Goal: Task Accomplishment & Management: Manage account settings

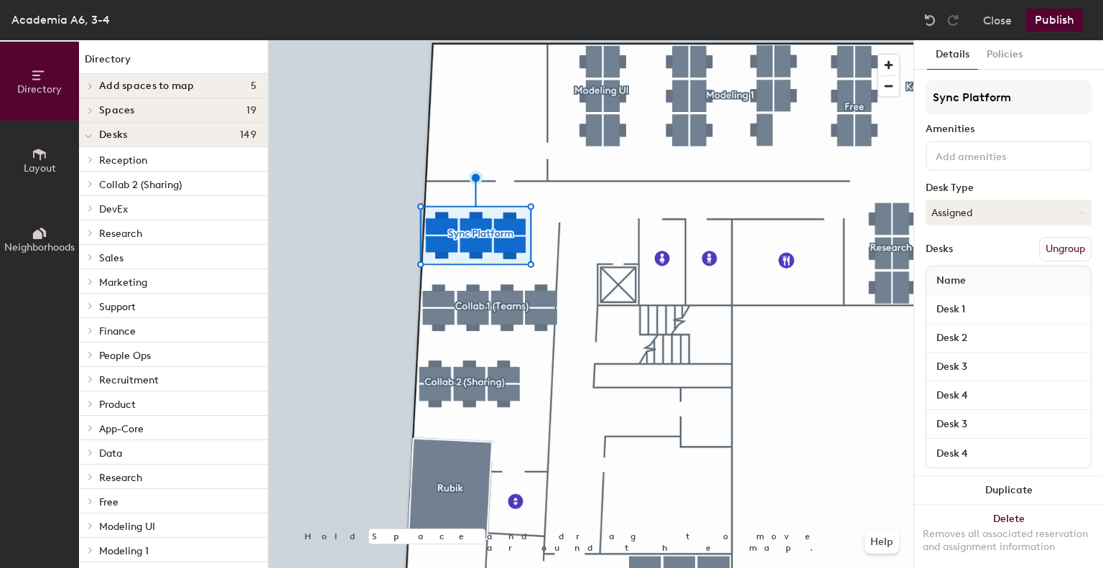
click at [1039, 248] on button "Ungroup" at bounding box center [1065, 249] width 52 height 24
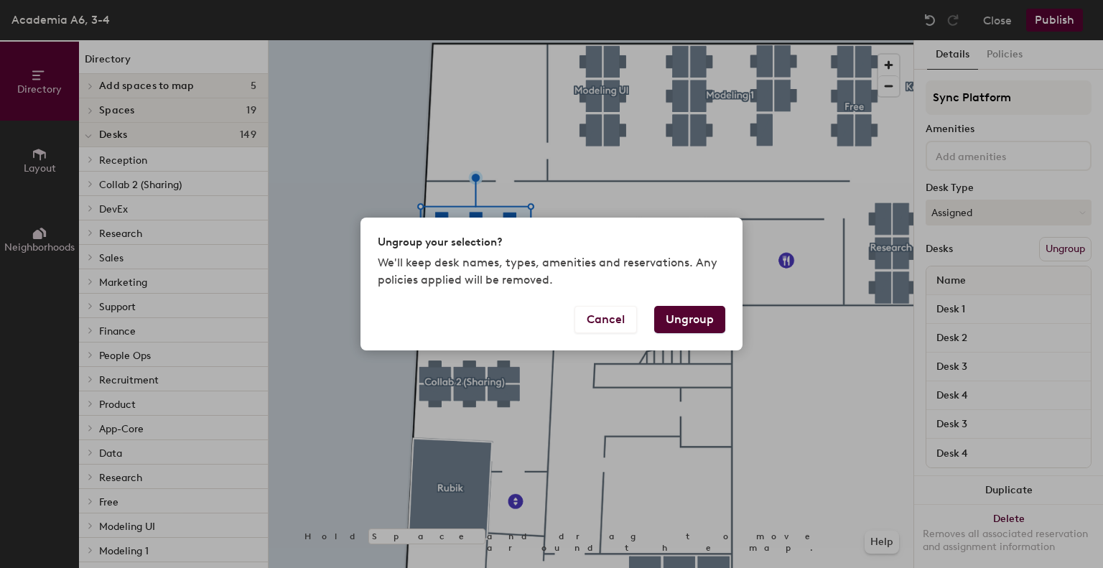
click at [663, 327] on button "Ungroup" at bounding box center [689, 319] width 71 height 27
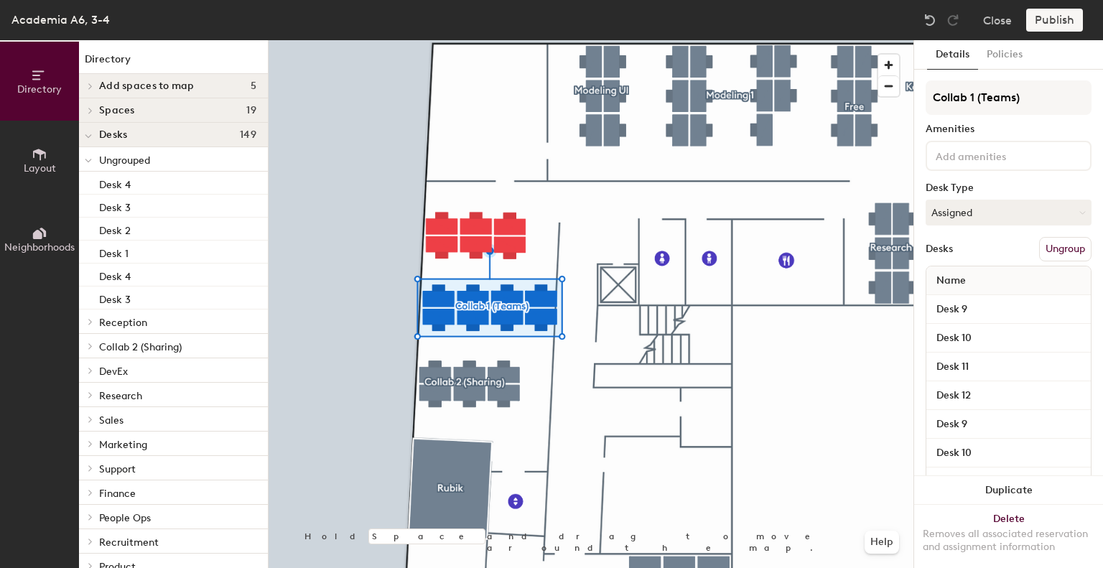
click at [1062, 246] on button "Ungroup" at bounding box center [1065, 249] width 52 height 24
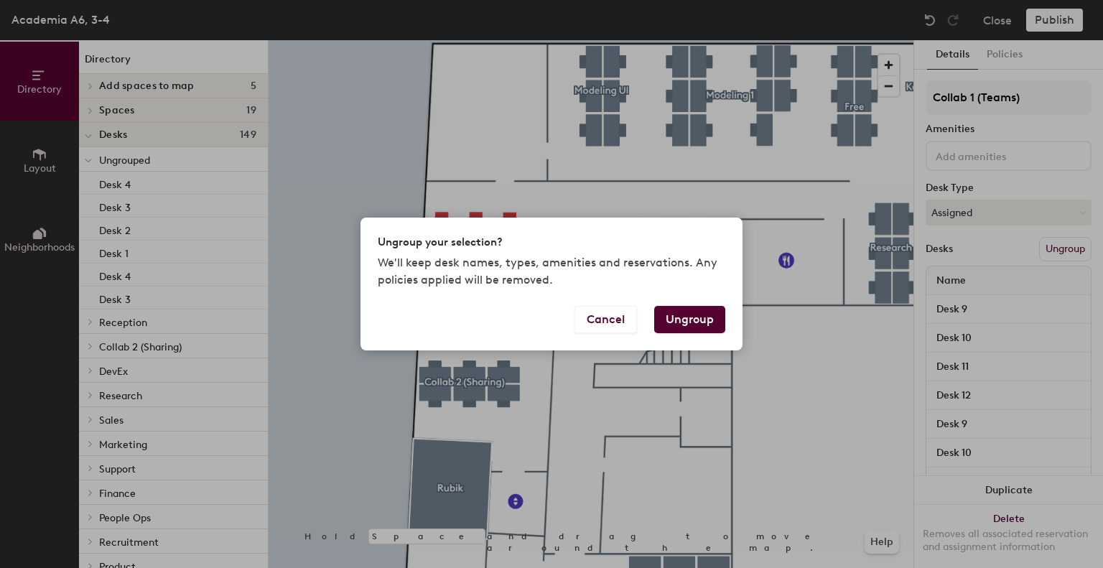
click at [698, 319] on button "Ungroup" at bounding box center [689, 319] width 71 height 27
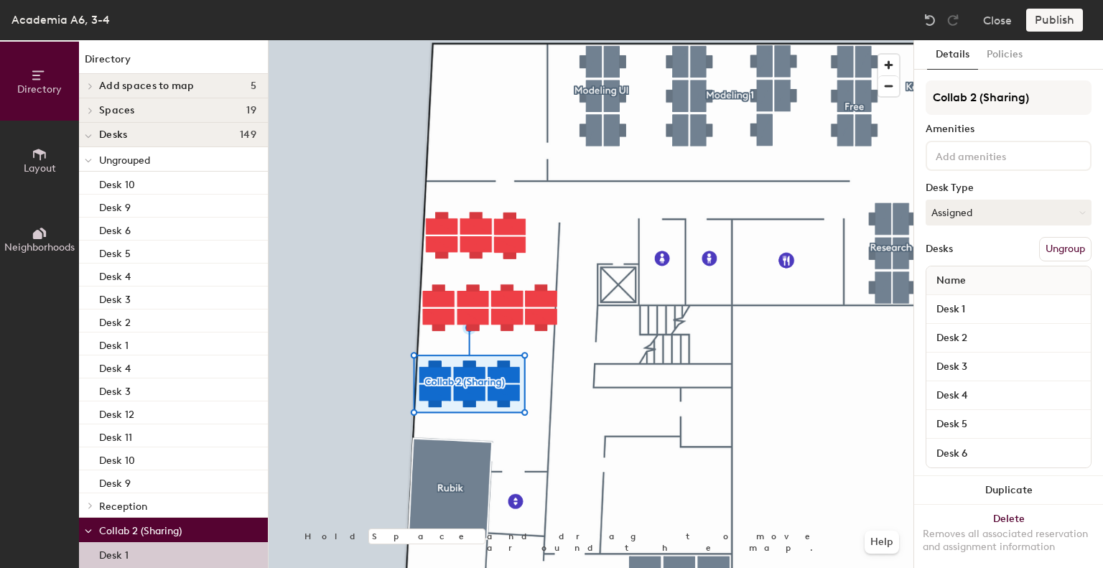
click at [1049, 249] on button "Ungroup" at bounding box center [1065, 249] width 52 height 24
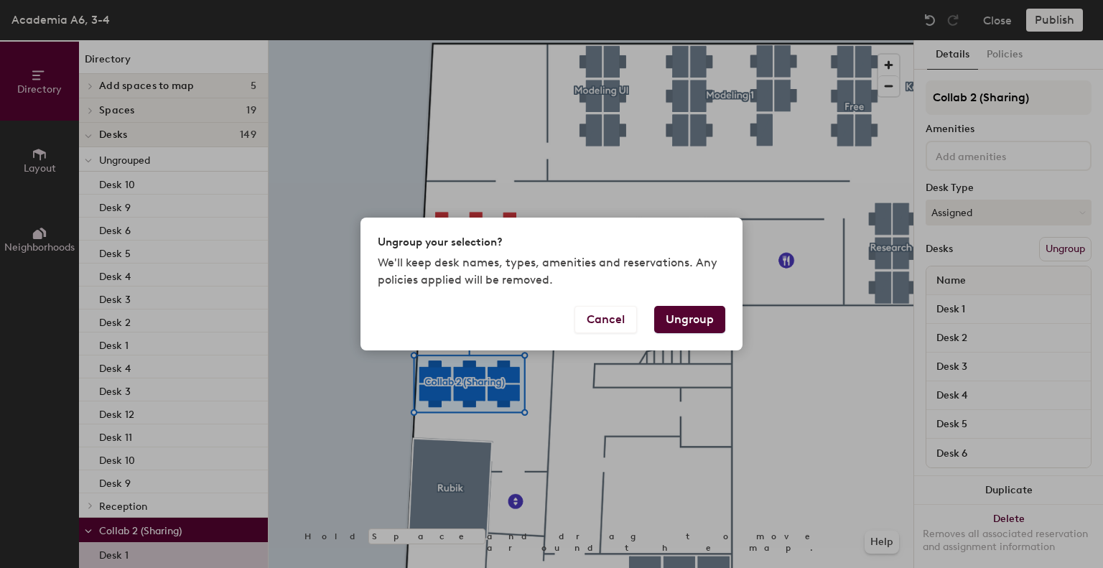
click at [668, 324] on button "Ungroup" at bounding box center [689, 319] width 71 height 27
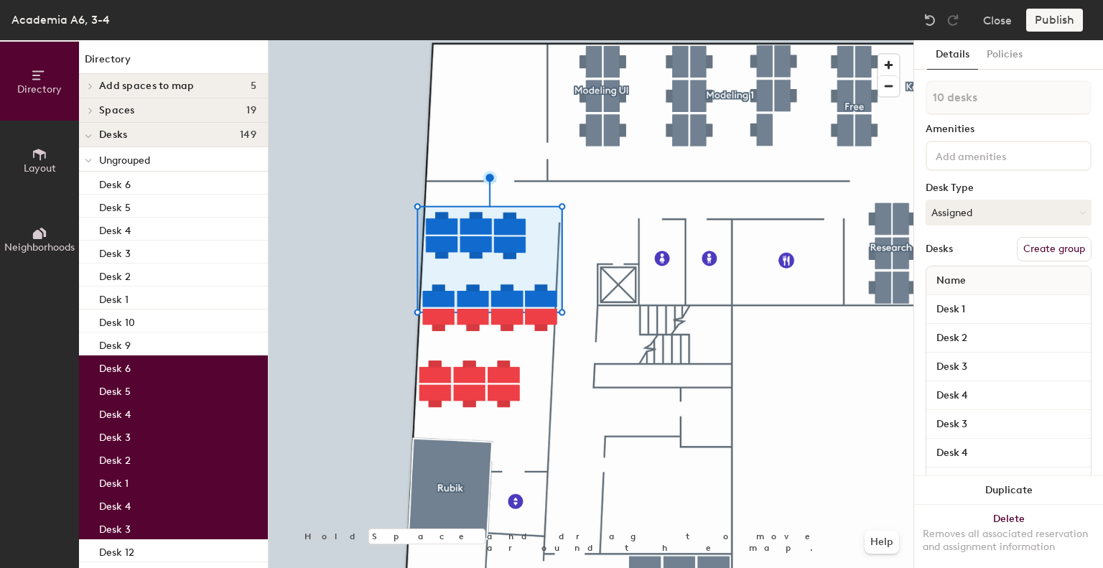
click at [1042, 245] on button "Create group" at bounding box center [1053, 249] width 75 height 24
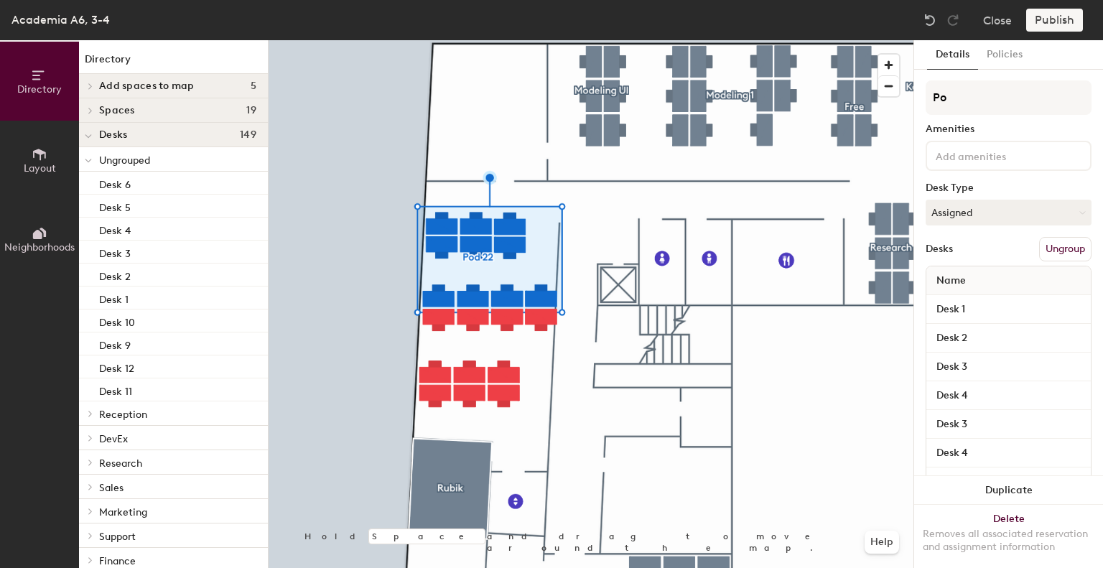
type input "P"
type input "M"
type input "Marketing"
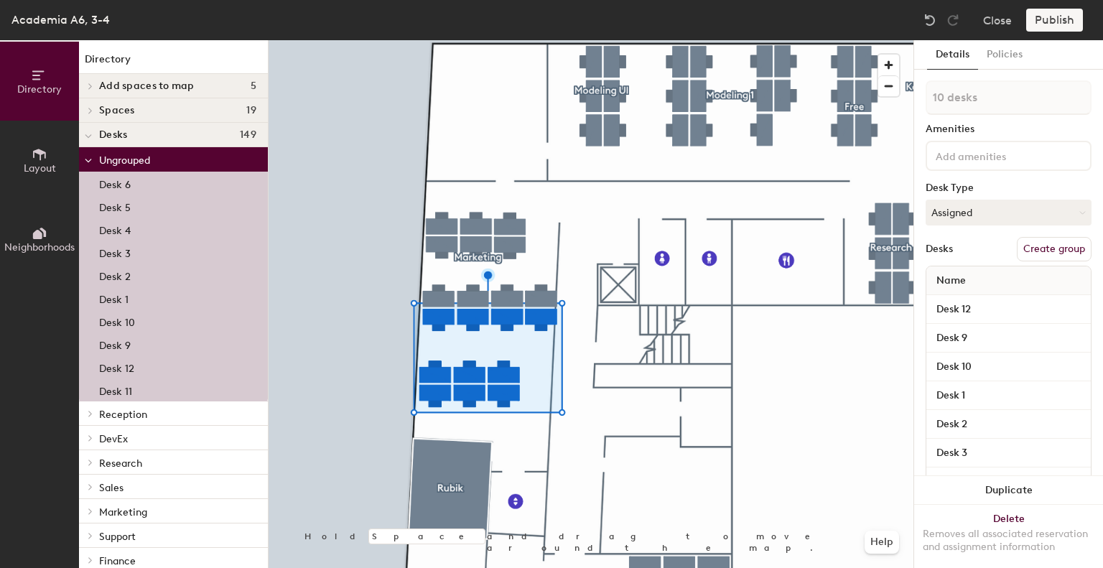
click at [1033, 248] on button "Create group" at bounding box center [1053, 249] width 75 height 24
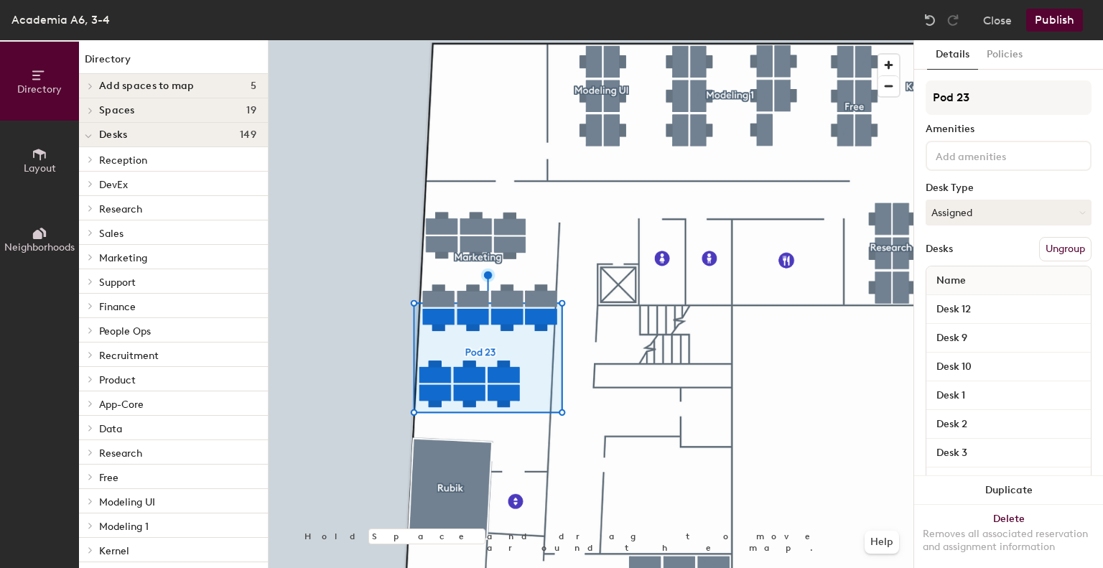
click at [848, 97] on div "Directory Layout Neighborhoods Directory Add spaces to map 5 Female Restroom Li…" at bounding box center [551, 304] width 1103 height 528
type input "Sales"
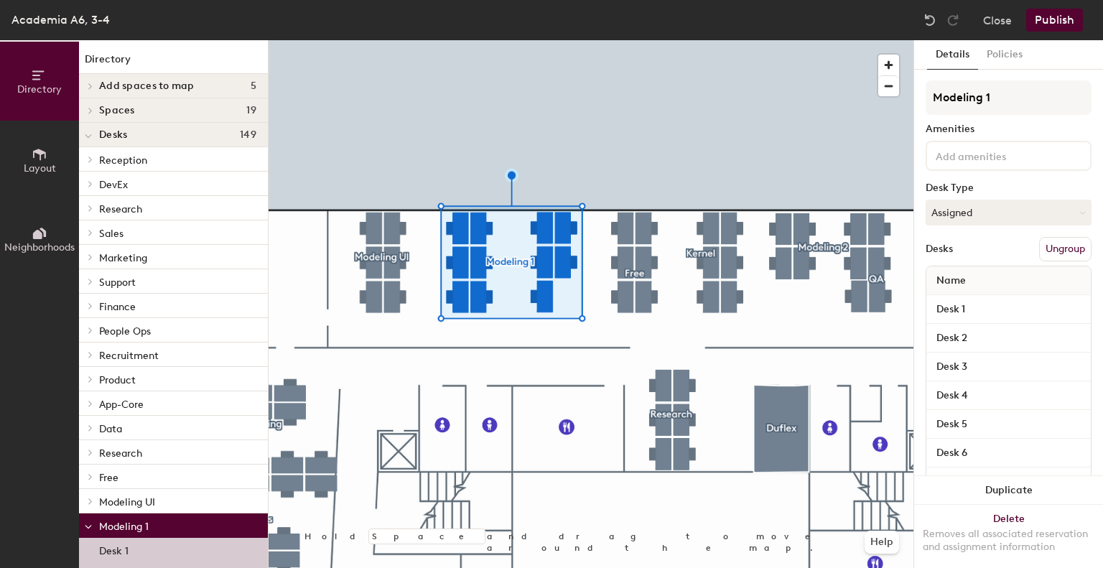
click at [1040, 246] on button "Ungroup" at bounding box center [1065, 249] width 52 height 24
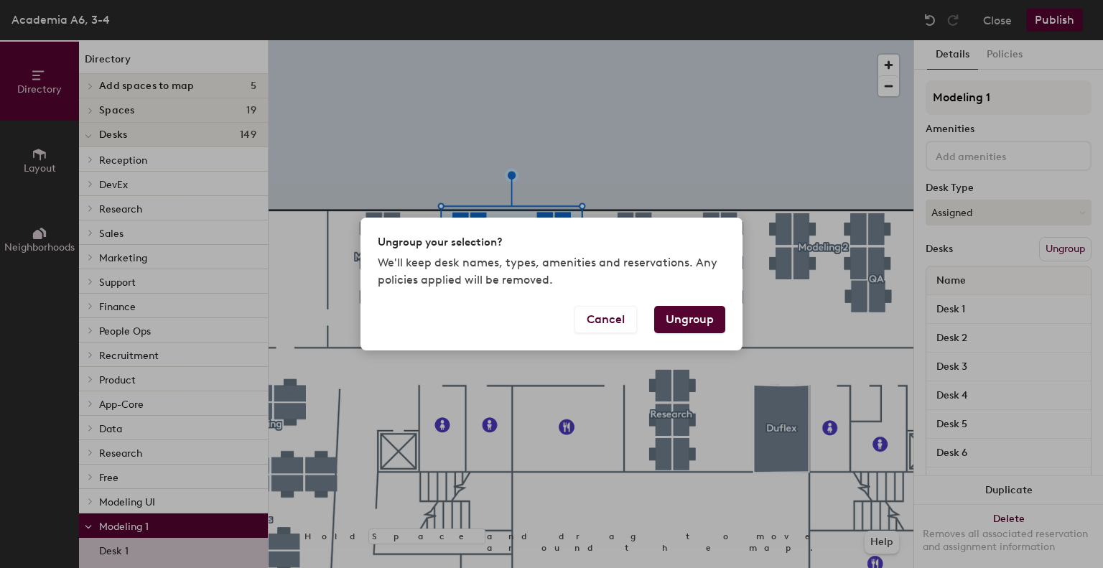
click at [685, 330] on button "Ungroup" at bounding box center [689, 319] width 71 height 27
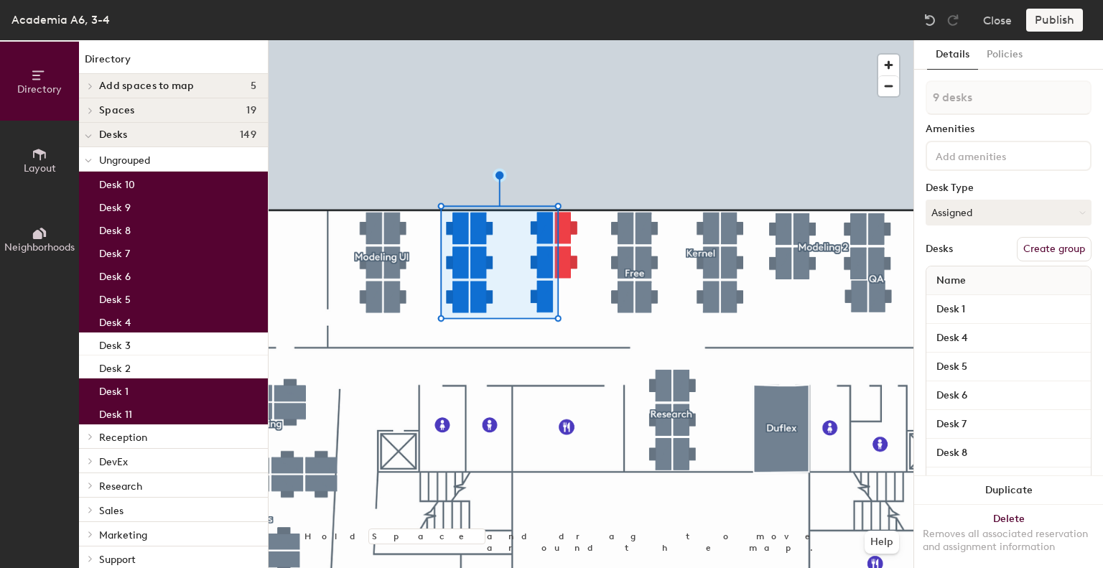
click at [1044, 247] on button "Create group" at bounding box center [1053, 249] width 75 height 24
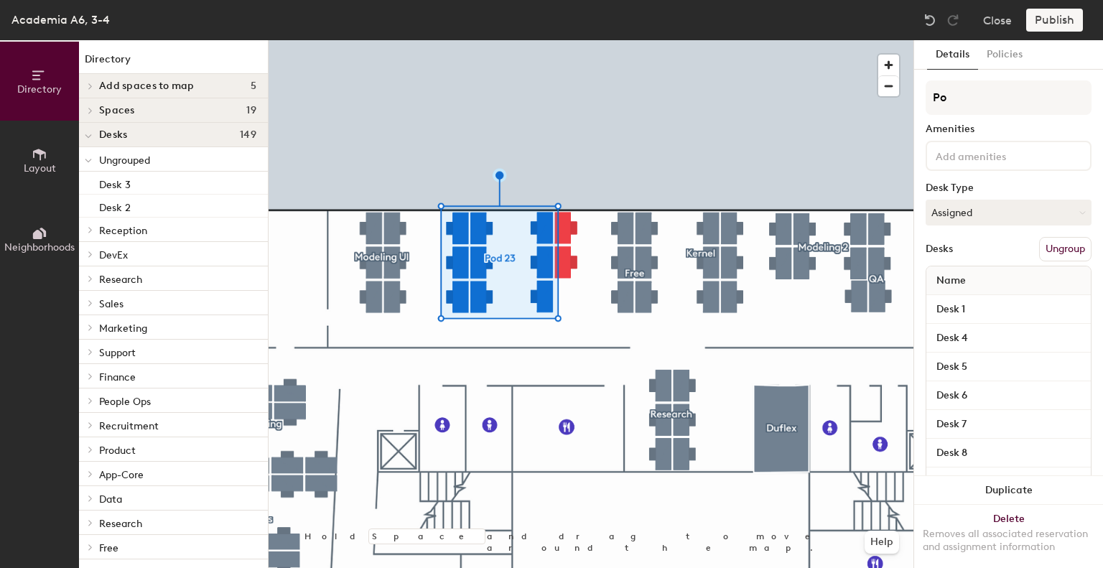
type input "P"
type input "Modeling 2"
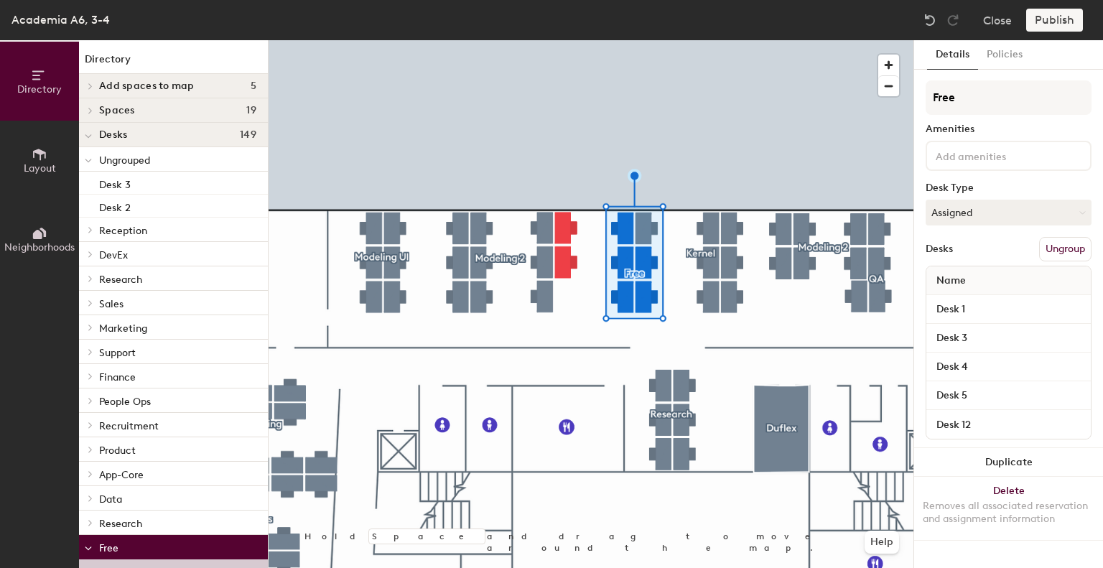
click at [1061, 251] on button "Ungroup" at bounding box center [1065, 249] width 52 height 24
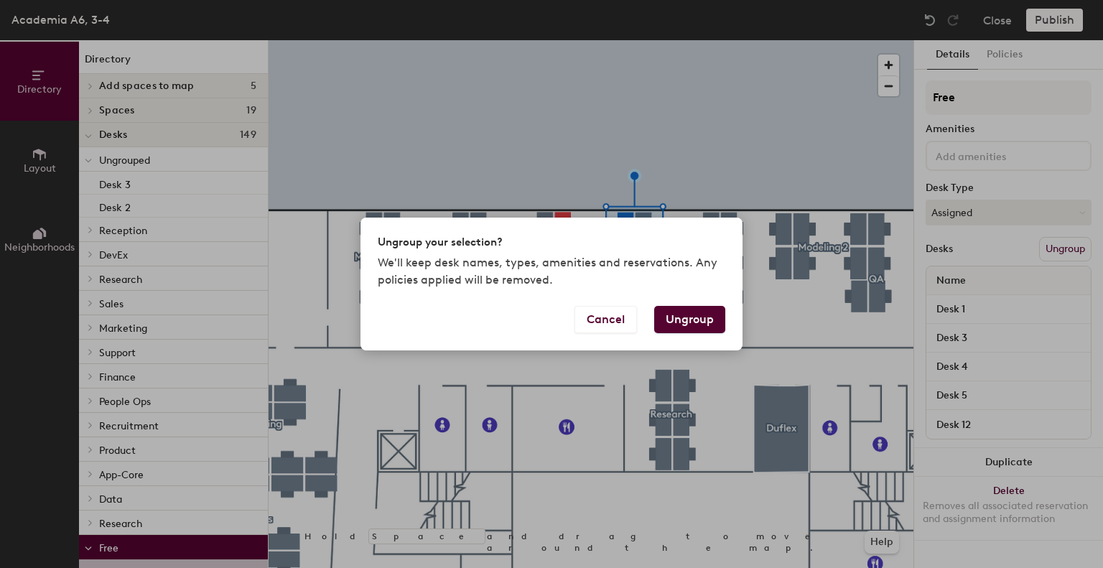
click at [707, 310] on button "Ungroup" at bounding box center [689, 319] width 71 height 27
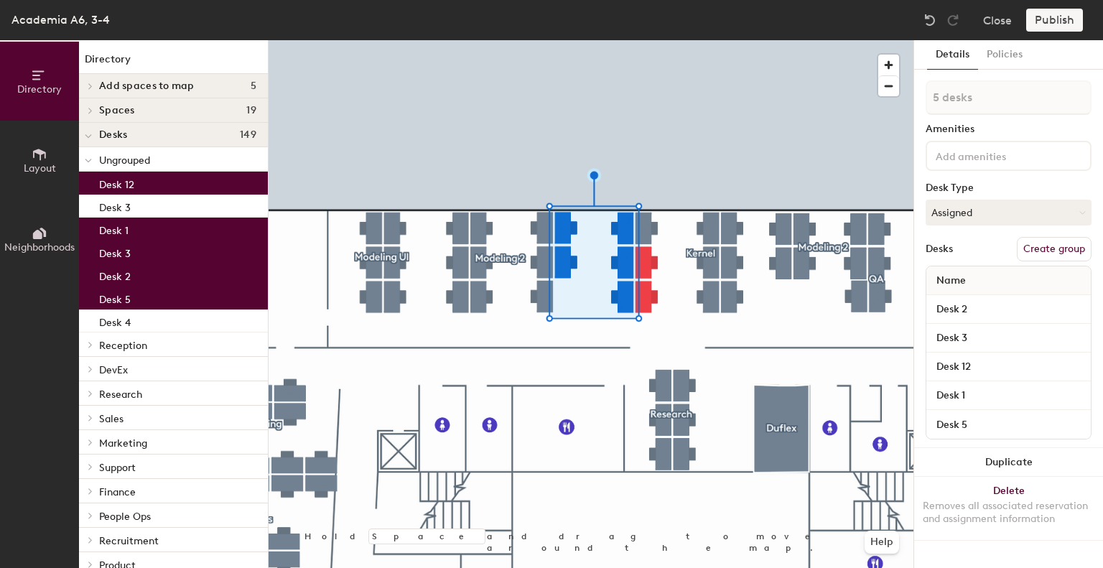
click at [1055, 244] on button "Create group" at bounding box center [1053, 249] width 75 height 24
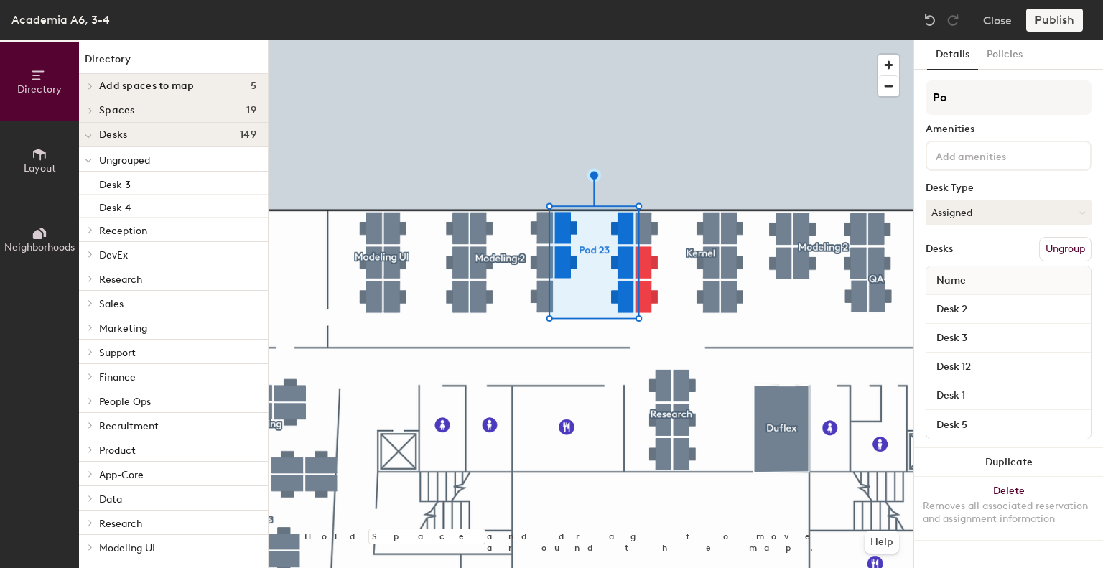
type input "P"
type input "Kernel"
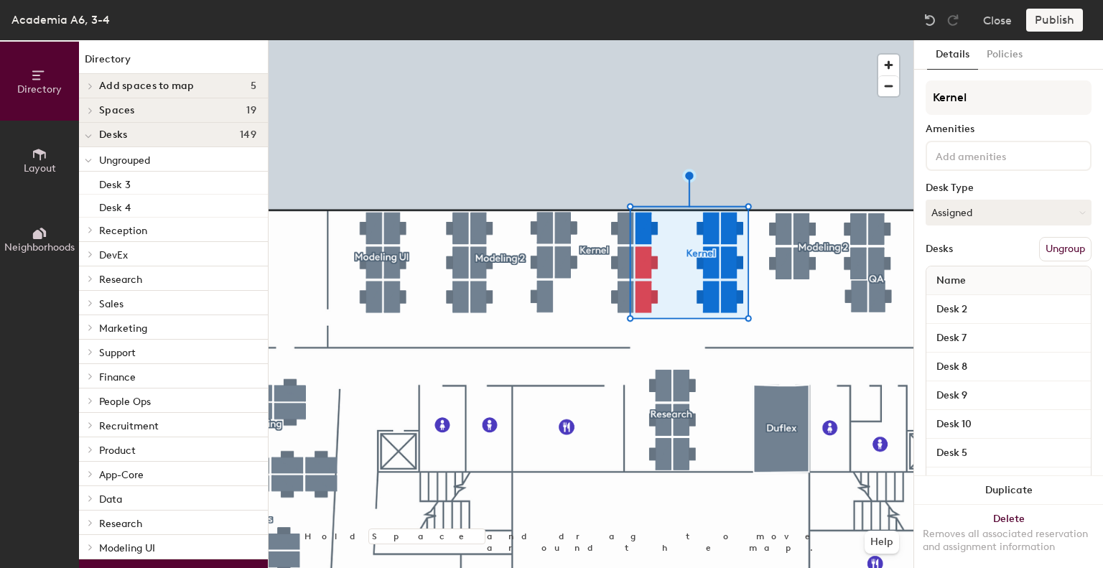
click at [1047, 245] on button "Ungroup" at bounding box center [1065, 249] width 52 height 24
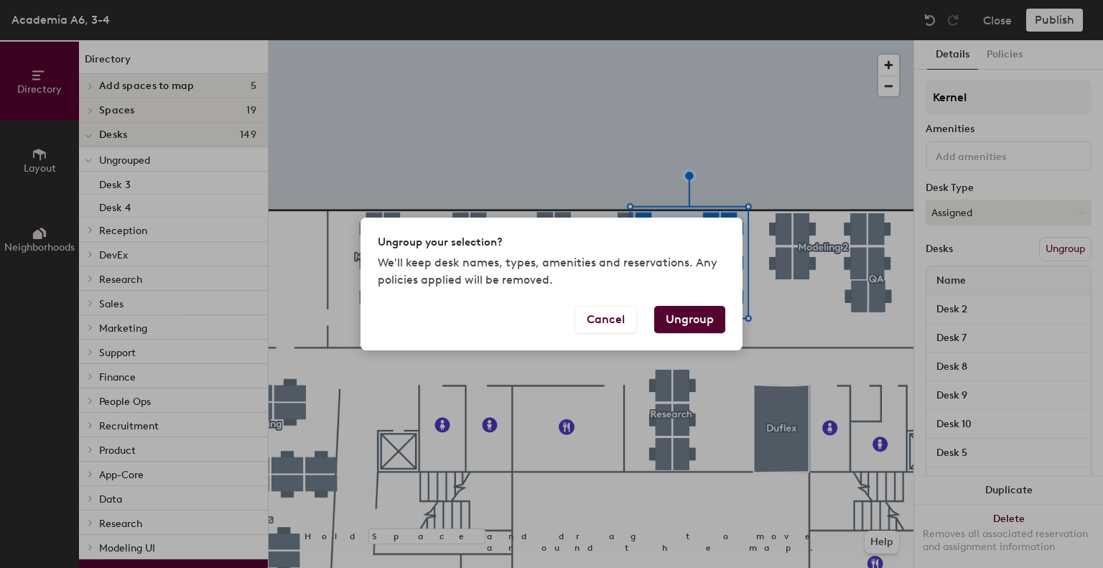
click at [695, 323] on button "Ungroup" at bounding box center [689, 319] width 71 height 27
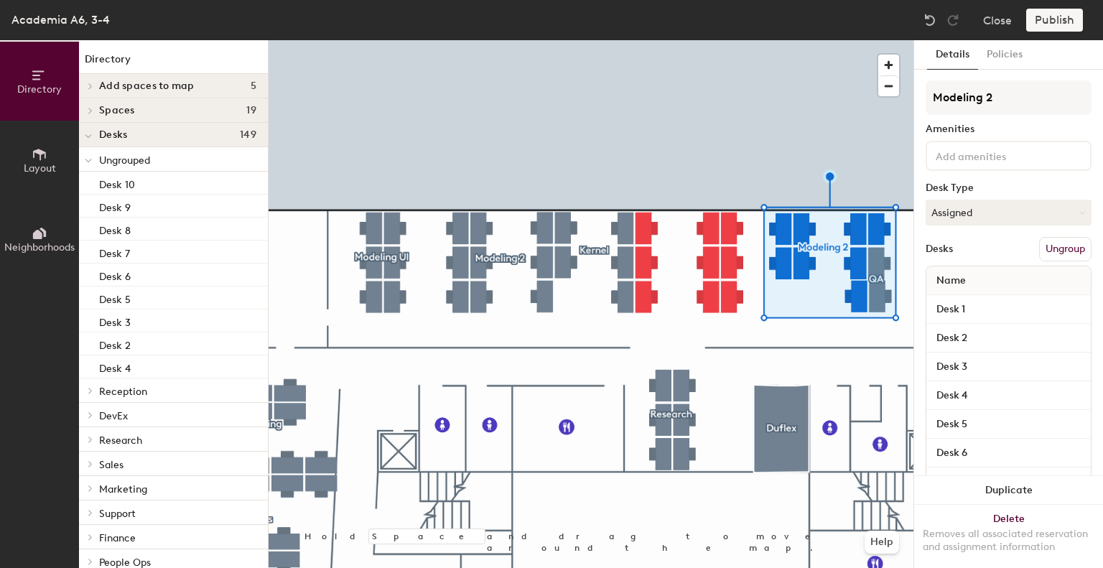
click at [1051, 245] on button "Ungroup" at bounding box center [1065, 249] width 52 height 24
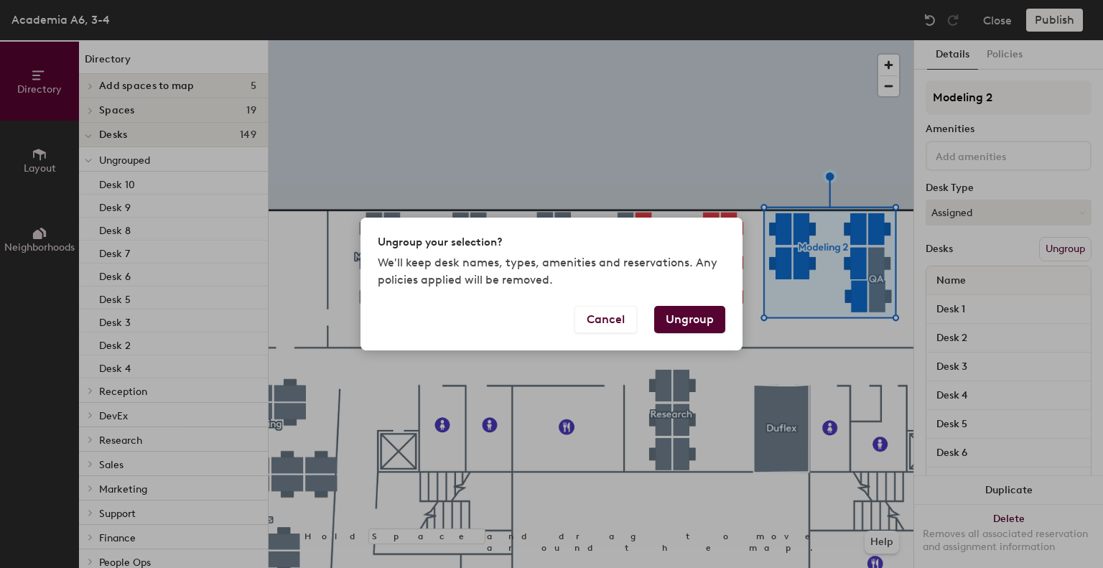
click at [691, 318] on button "Ungroup" at bounding box center [689, 319] width 71 height 27
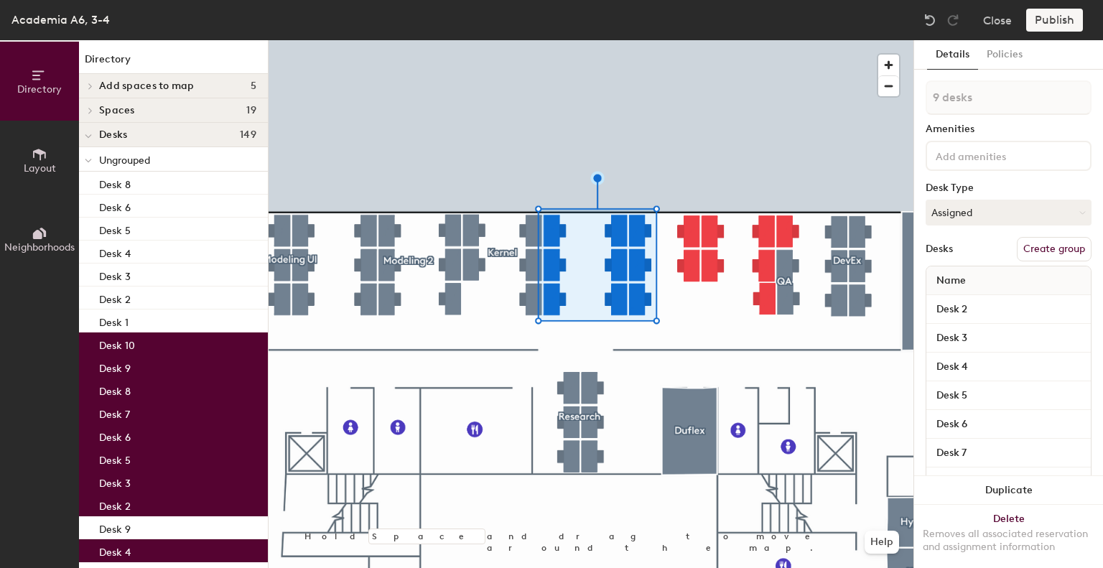
click at [1057, 250] on button "Create group" at bounding box center [1053, 249] width 75 height 24
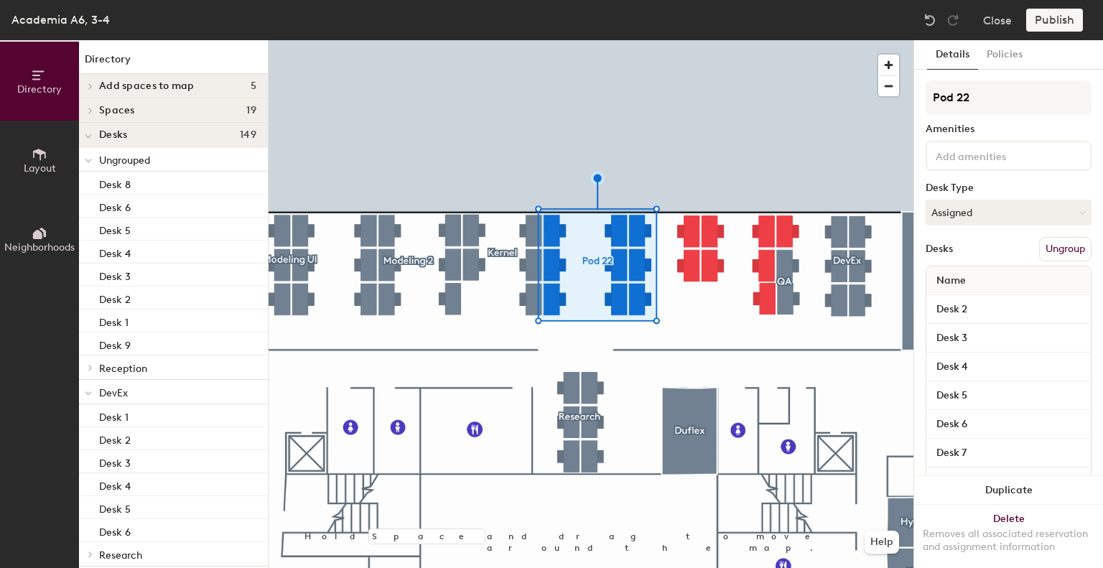
click at [890, 97] on div "Directory Layout Neighborhoods Directory Add spaces to map 5 Female Restroom Li…" at bounding box center [551, 304] width 1103 height 528
type input "Modeling 3"
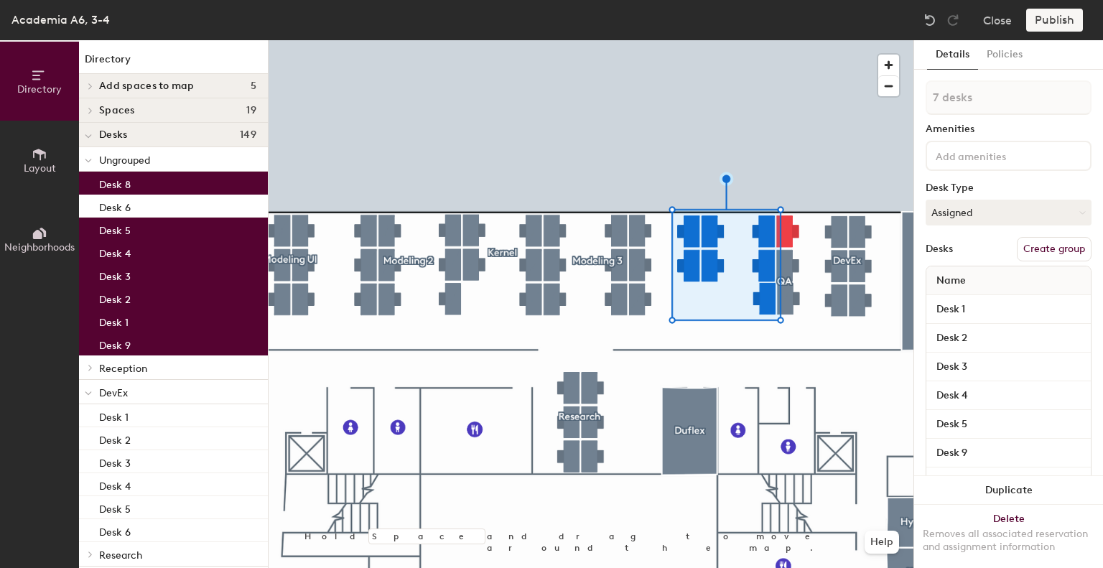
click at [1034, 245] on button "Create group" at bounding box center [1053, 249] width 75 height 24
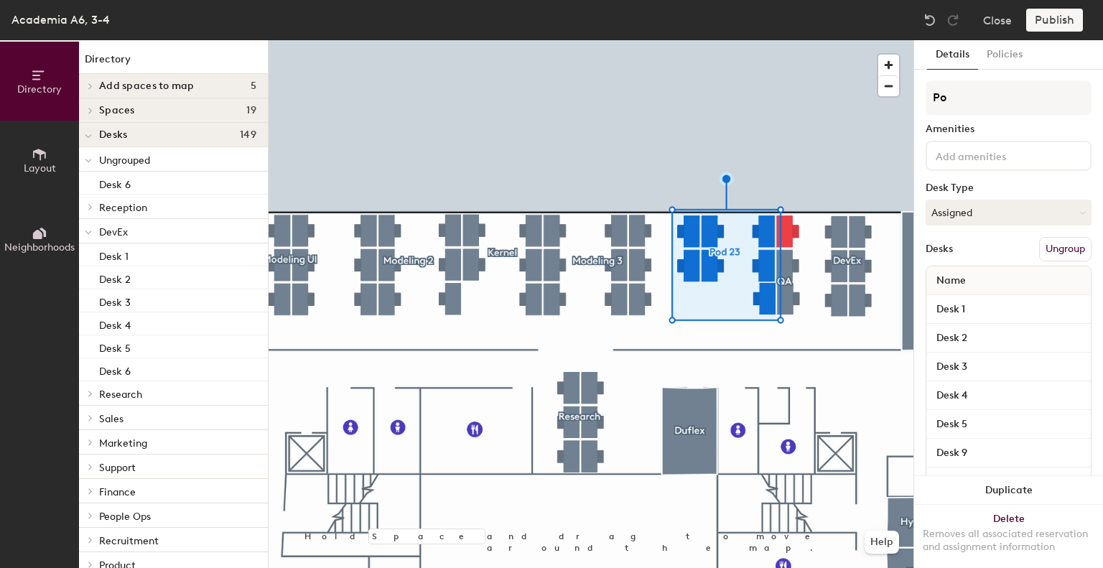
type input "P"
type input "Modeling 1"
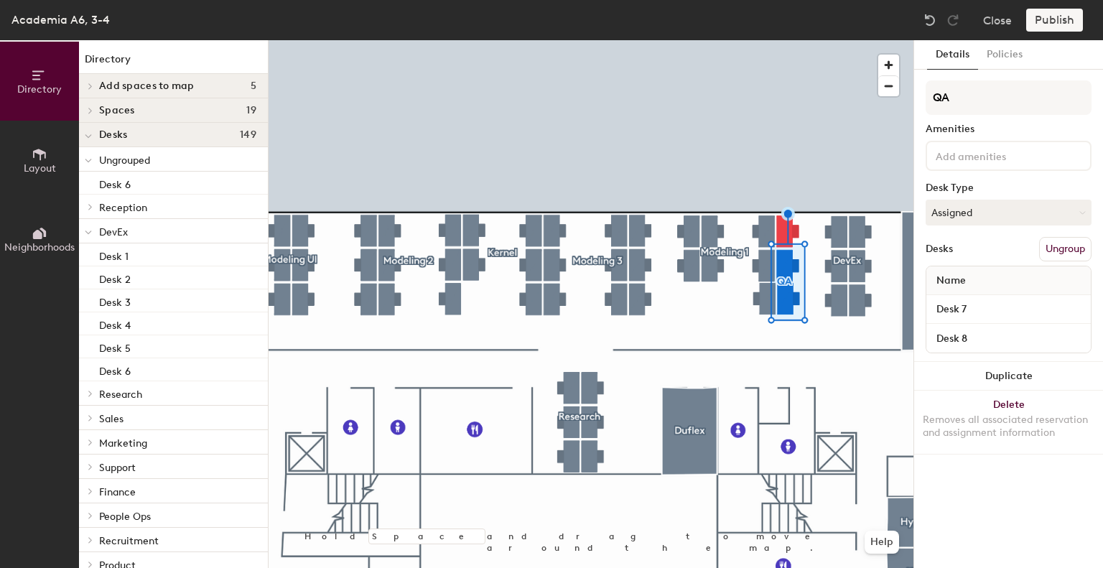
click at [1080, 251] on button "Ungroup" at bounding box center [1065, 249] width 52 height 24
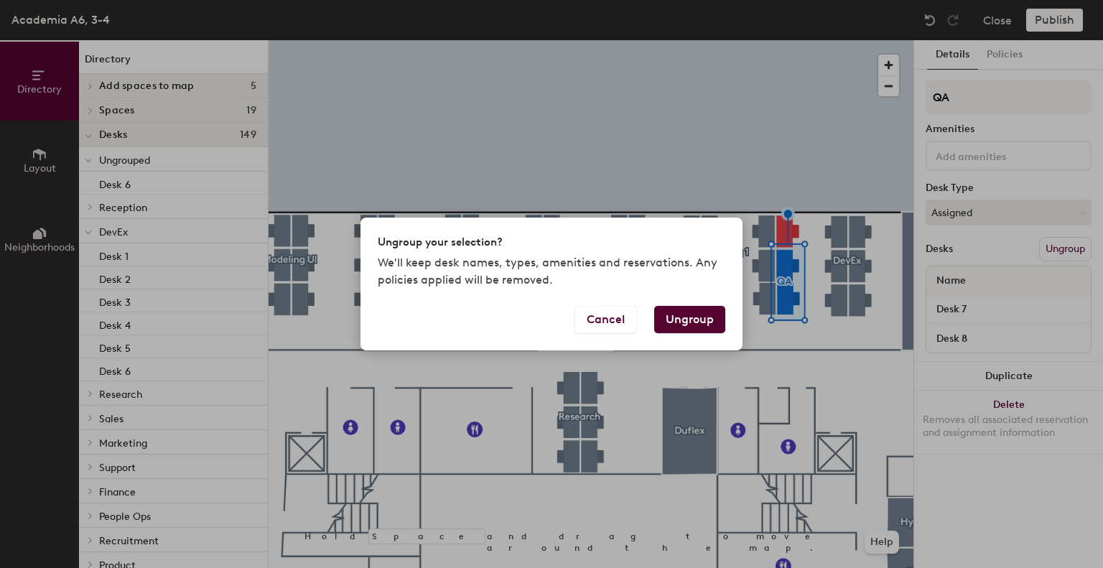
click at [690, 319] on button "Ungroup" at bounding box center [689, 319] width 71 height 27
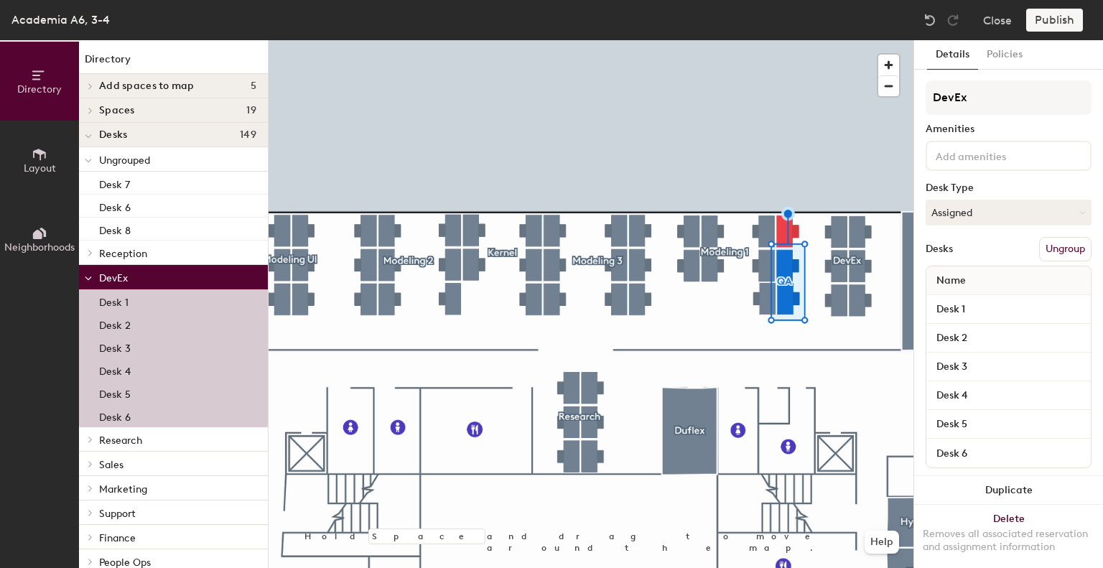
click at [1062, 246] on button "Ungroup" at bounding box center [1065, 249] width 52 height 24
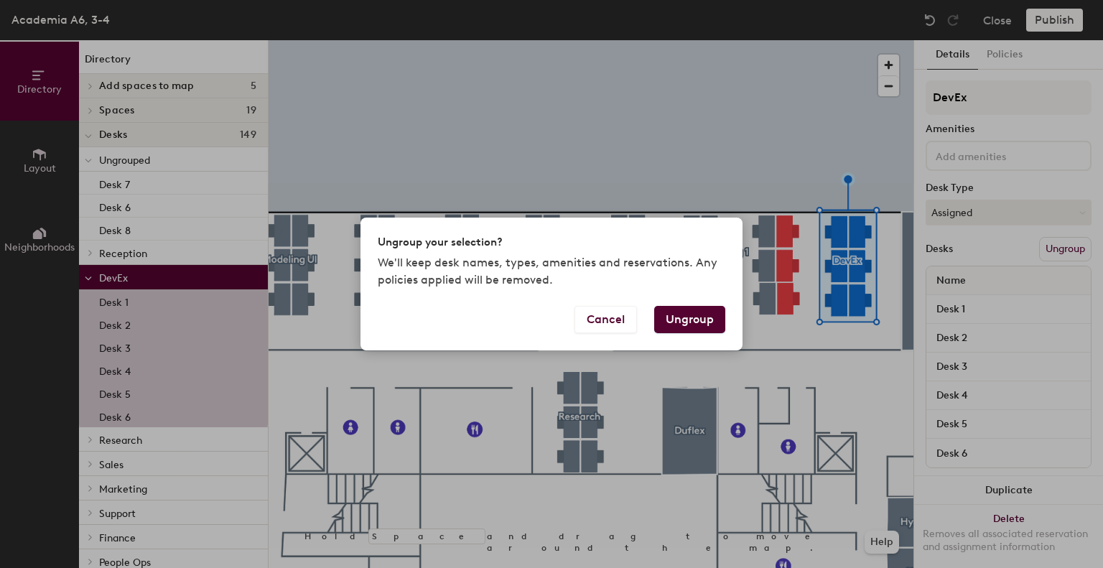
click at [682, 321] on button "Ungroup" at bounding box center [689, 319] width 71 height 27
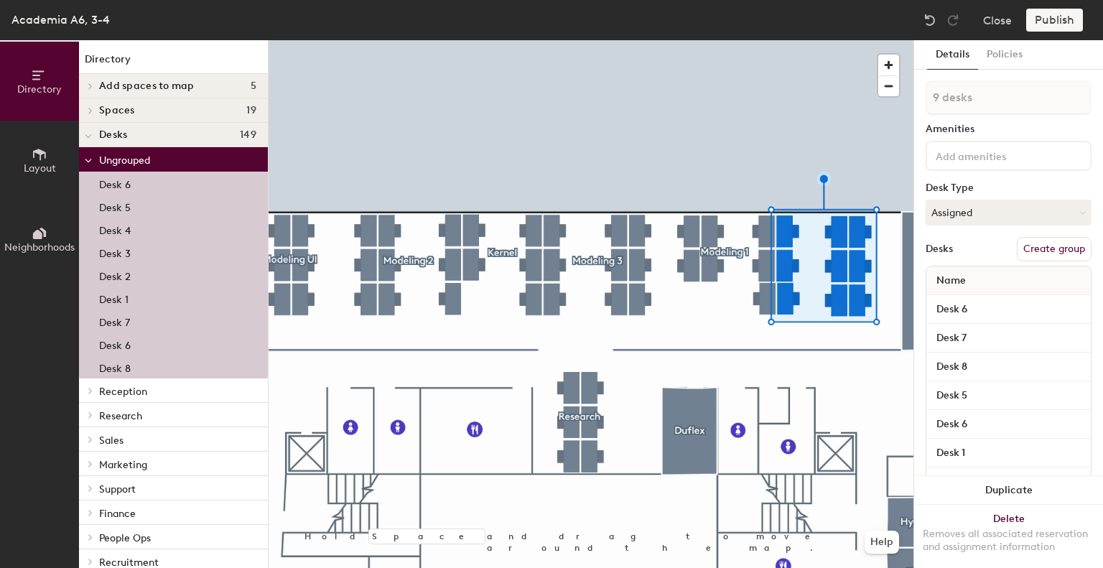
click at [1034, 248] on button "Create group" at bounding box center [1053, 249] width 75 height 24
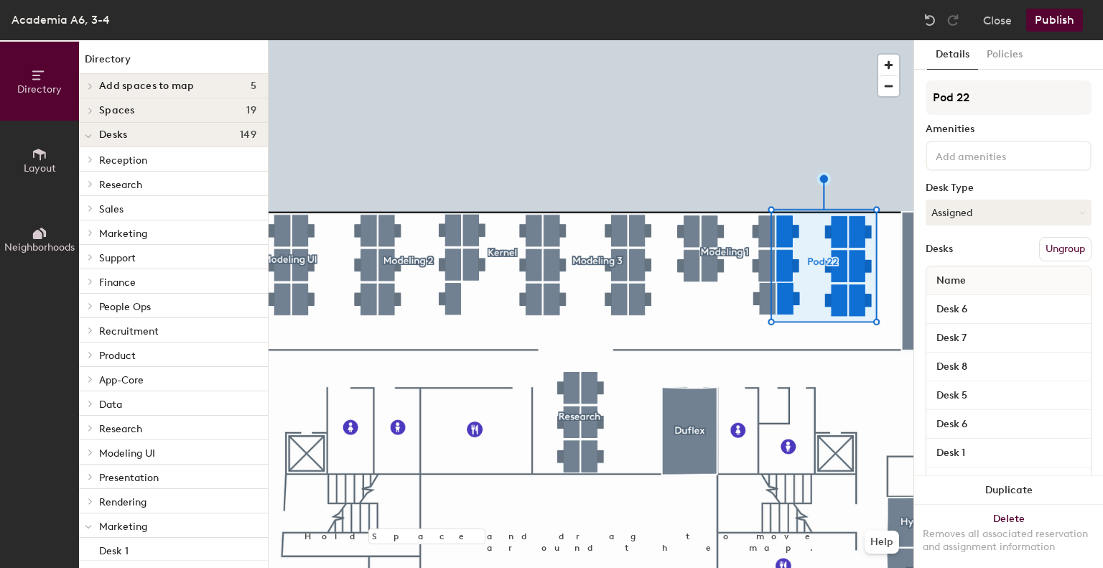
click at [895, 100] on div "Directory Layout Neighborhoods Directory Add spaces to map 5 Female Restroom Li…" at bounding box center [551, 304] width 1103 height 528
type input "DevEx"
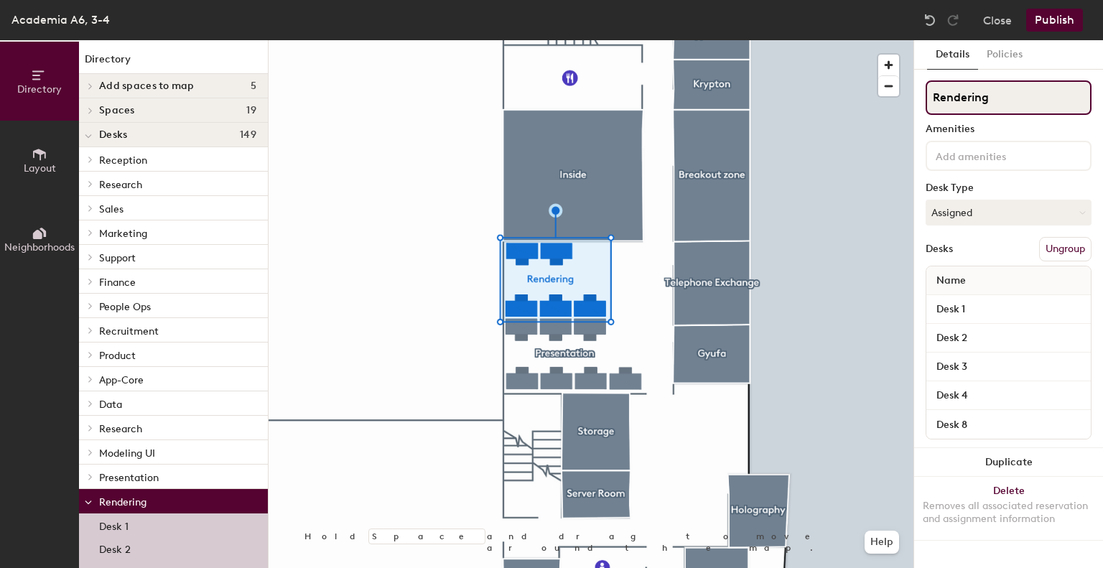
click at [1006, 99] on input "Rendering" at bounding box center [1008, 97] width 166 height 34
type input "Rendering Platform"
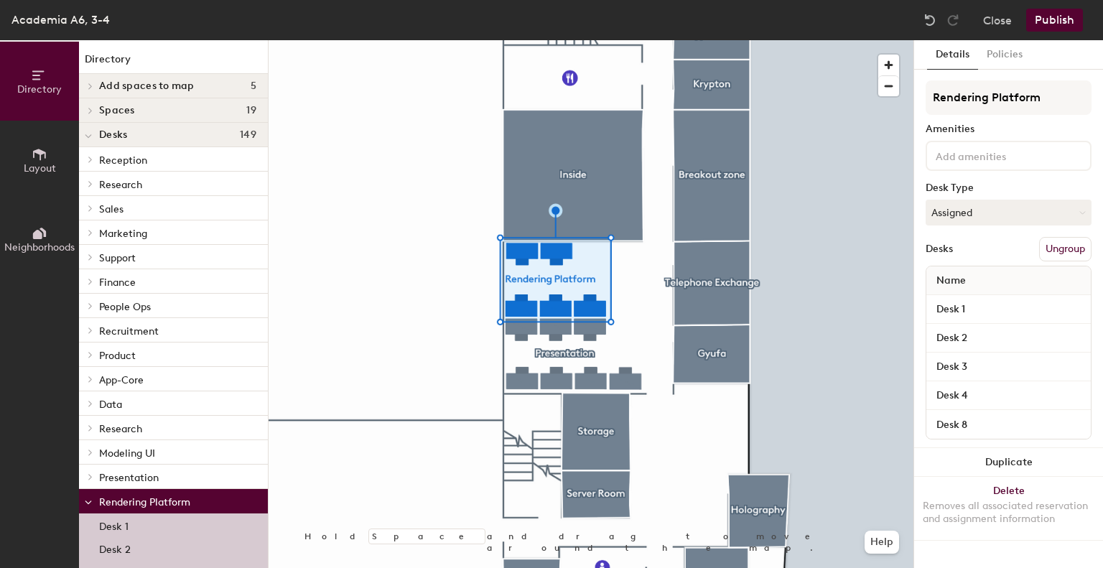
click at [857, 40] on div at bounding box center [590, 40] width 645 height 0
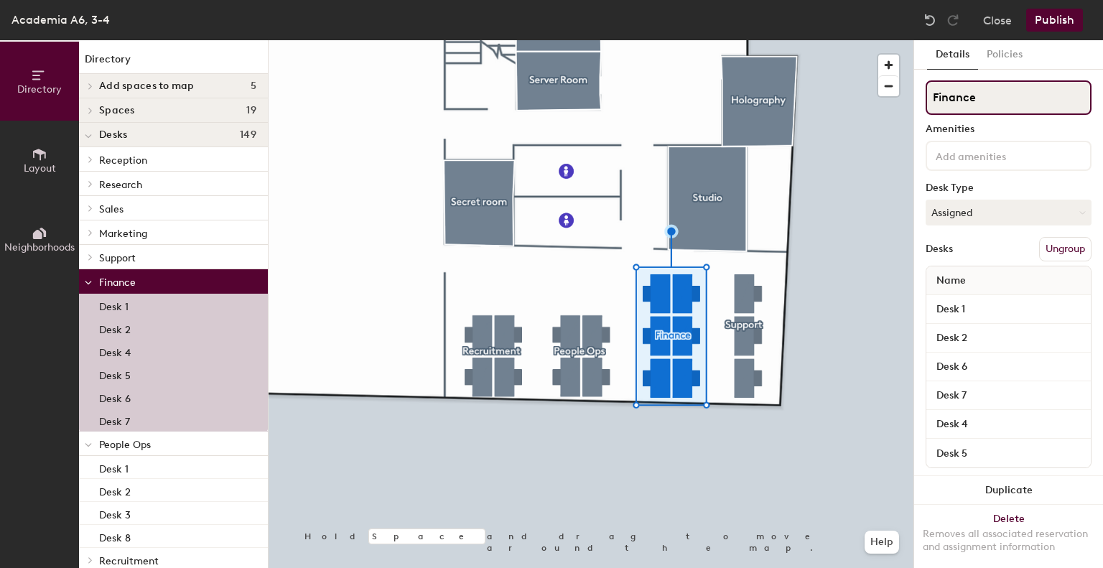
click at [999, 97] on input "Finance" at bounding box center [1008, 97] width 166 height 34
type input "Finance/Legal"
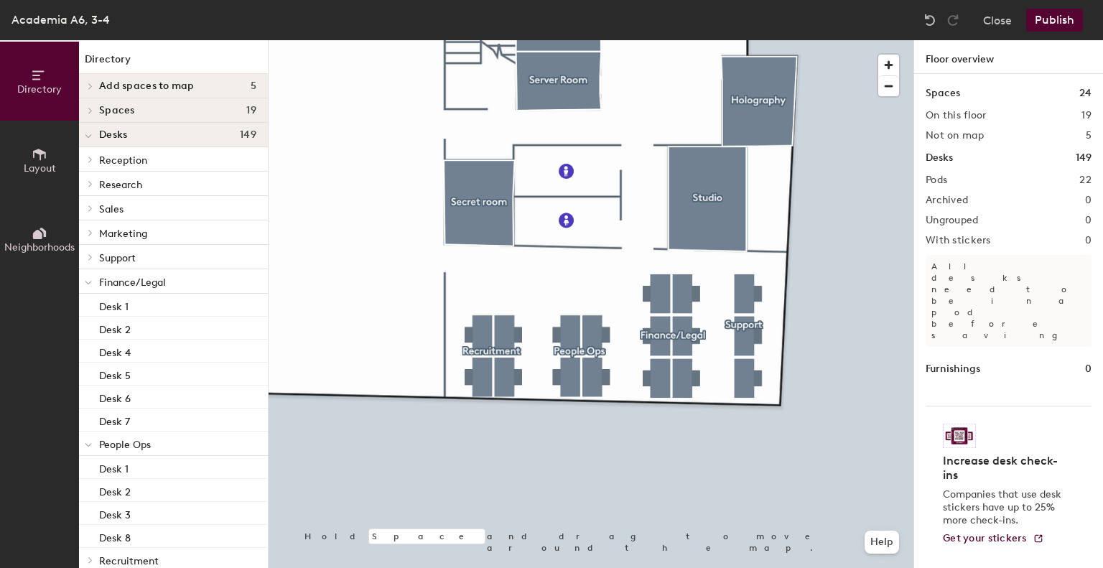
click at [913, 463] on div "Directory Layout Neighborhoods Directory Add spaces to map 5 [DEMOGRAPHIC_DATA]…" at bounding box center [551, 304] width 1103 height 528
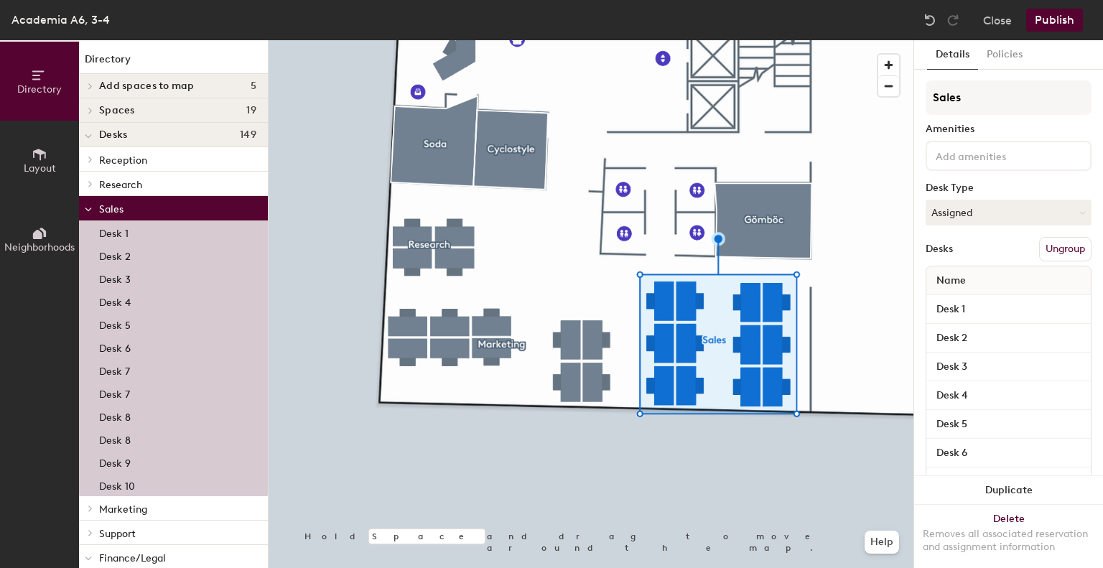
click at [1064, 251] on button "Ungroup" at bounding box center [1065, 249] width 52 height 24
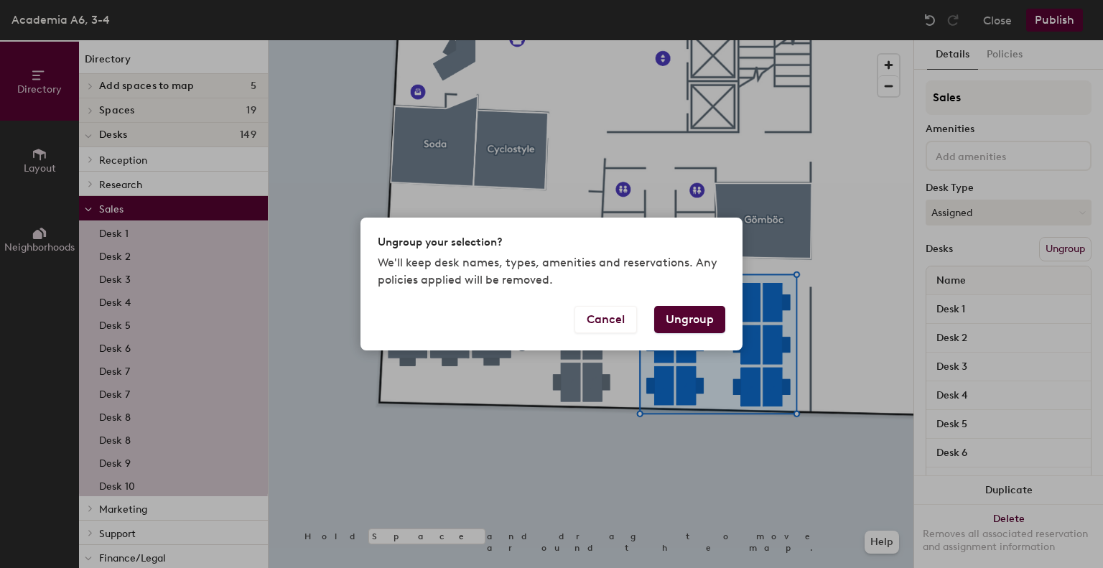
click at [691, 312] on button "Ungroup" at bounding box center [689, 319] width 71 height 27
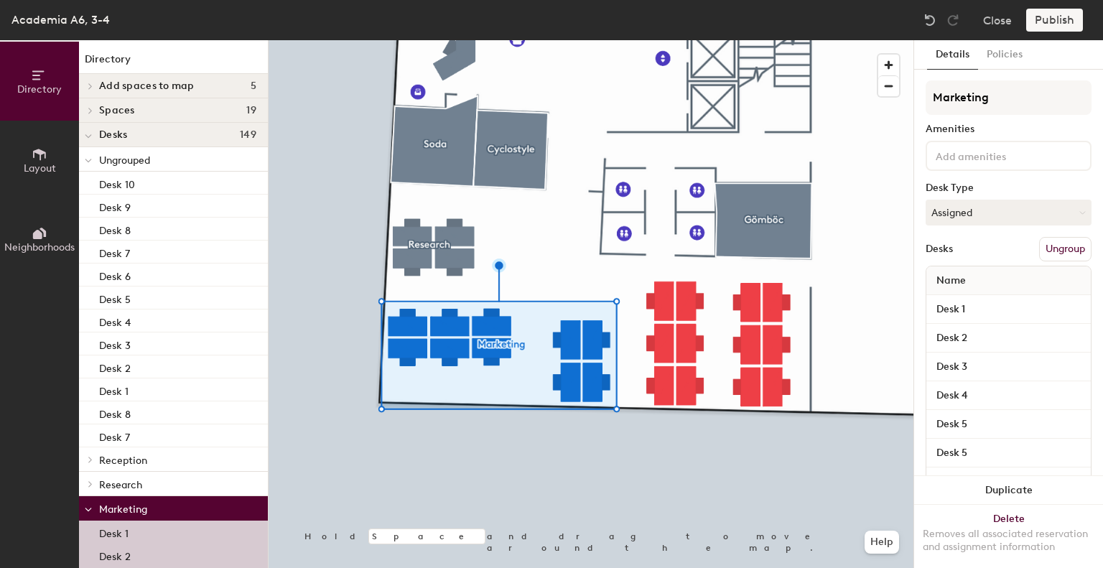
click at [1051, 246] on button "Ungroup" at bounding box center [1065, 249] width 52 height 24
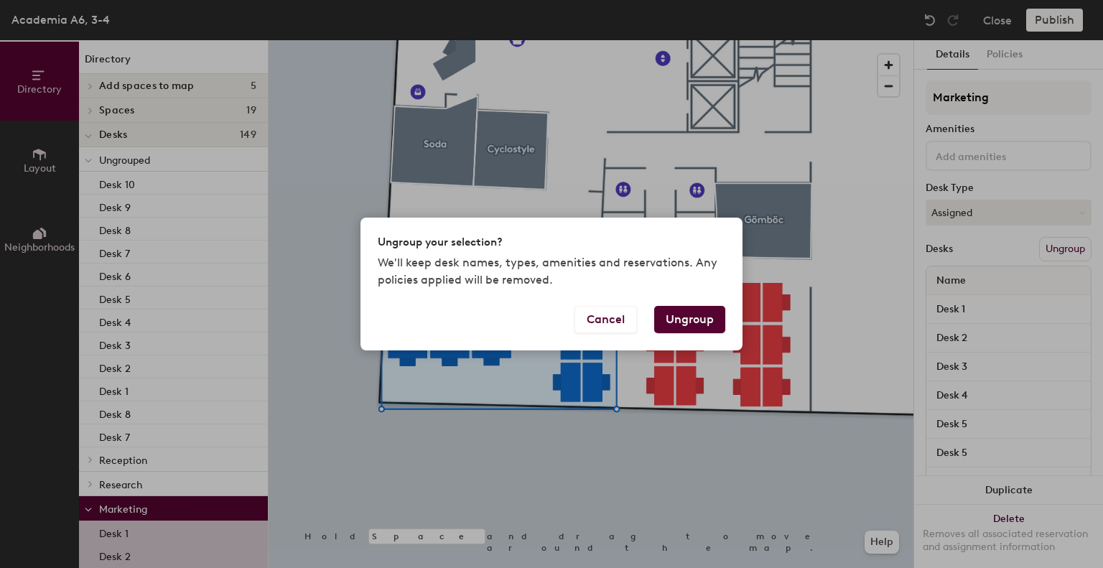
click at [708, 317] on button "Ungroup" at bounding box center [689, 319] width 71 height 27
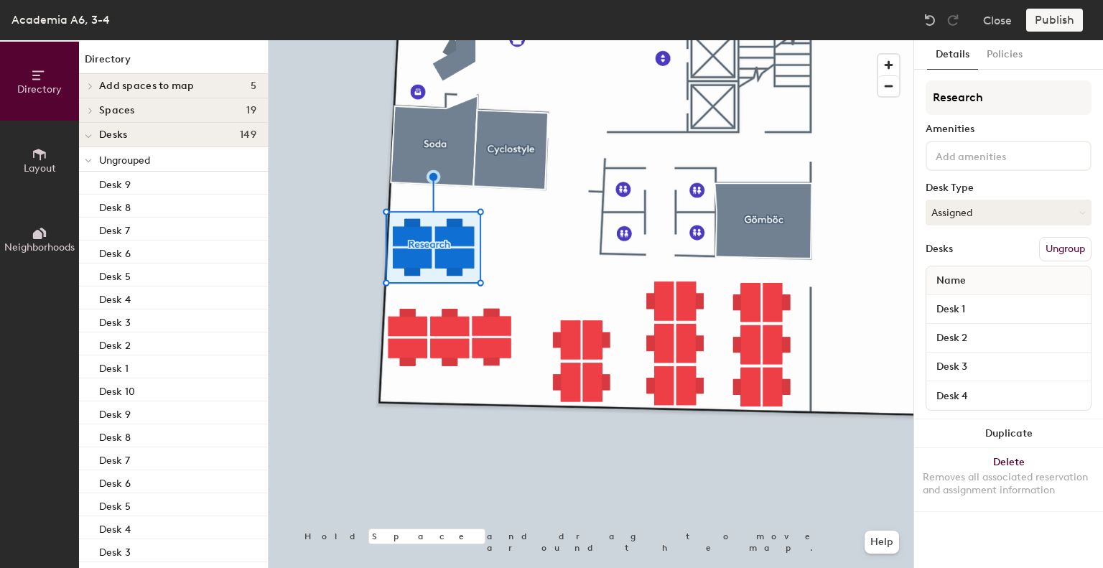
click at [1067, 252] on button "Ungroup" at bounding box center [1065, 249] width 52 height 24
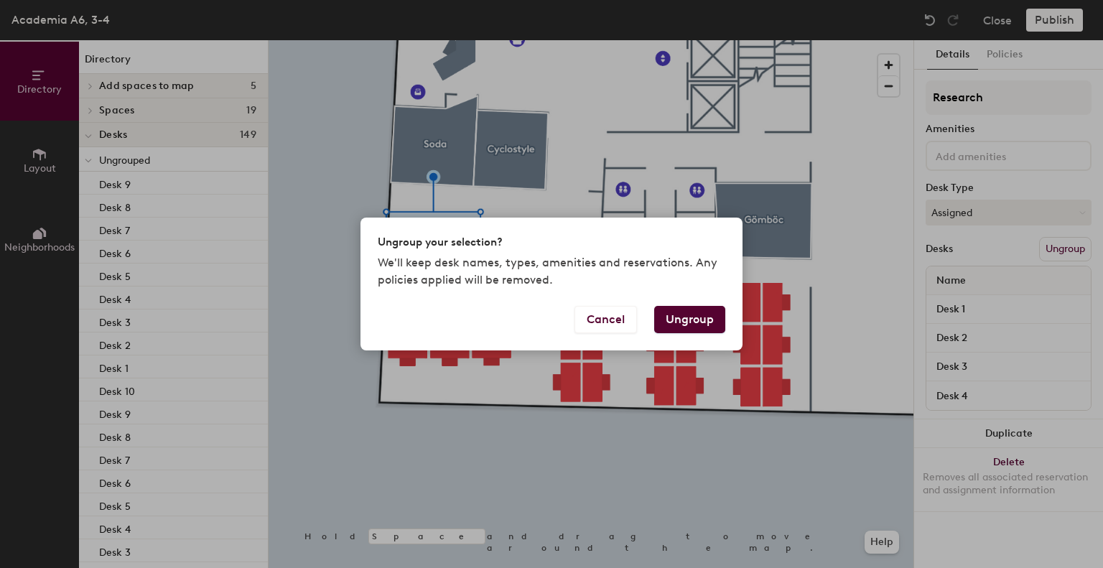
click at [712, 319] on button "Ungroup" at bounding box center [689, 319] width 71 height 27
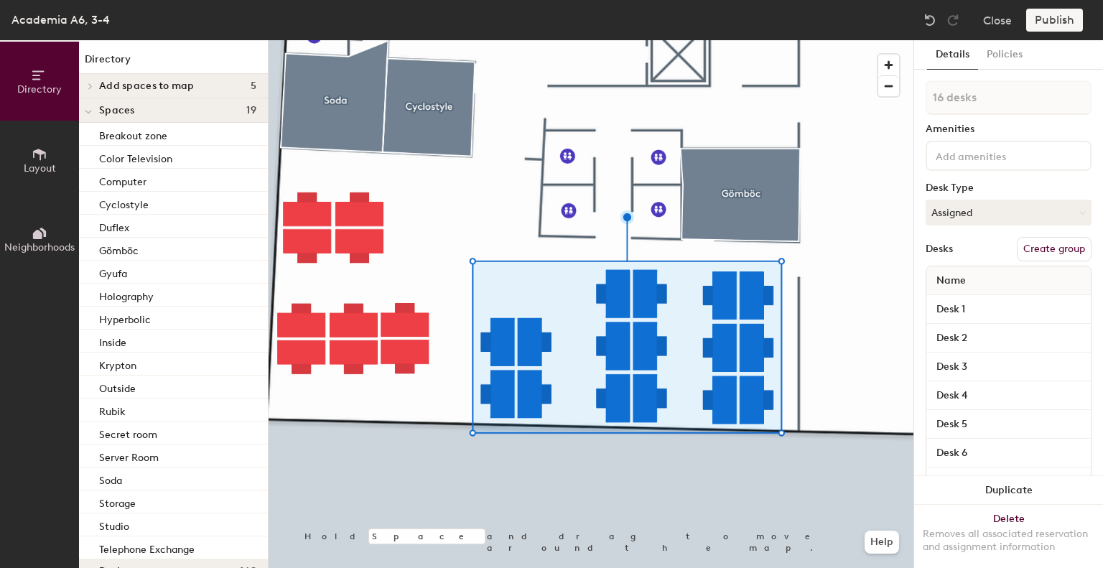
click at [1053, 256] on button "Create group" at bounding box center [1053, 249] width 75 height 24
click at [848, 94] on div "Directory Layout Neighborhoods Directory Add spaces to map 5 [DEMOGRAPHIC_DATA]…" at bounding box center [551, 304] width 1103 height 528
type input "Collab 1-2"
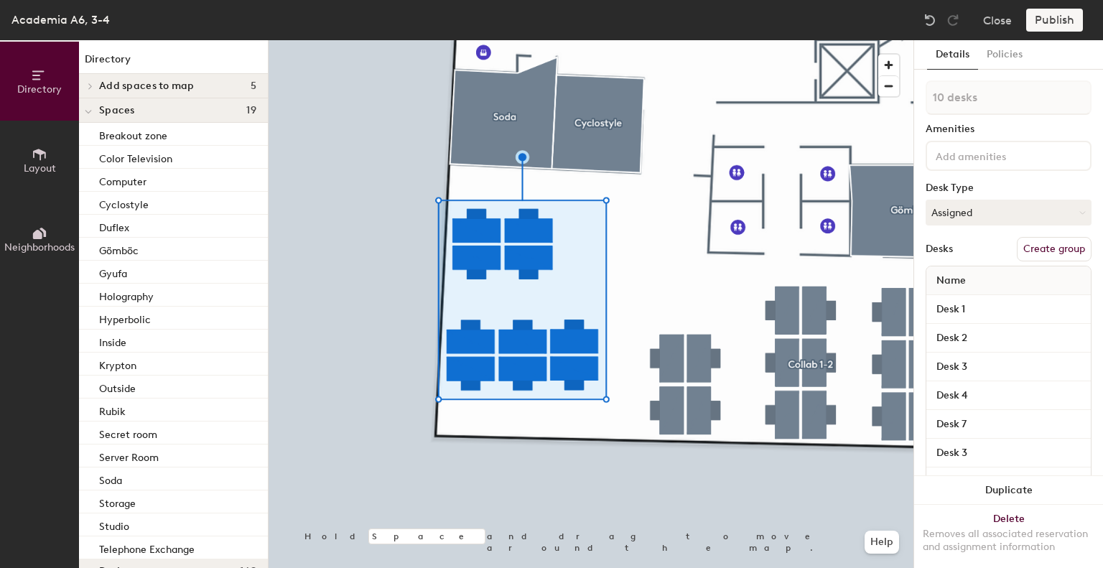
click at [1042, 244] on button "Create group" at bounding box center [1053, 249] width 75 height 24
click at [880, 99] on div "Directory Layout Neighborhoods Directory Add spaces to map 5 [DEMOGRAPHIC_DATA]…" at bounding box center [551, 304] width 1103 height 528
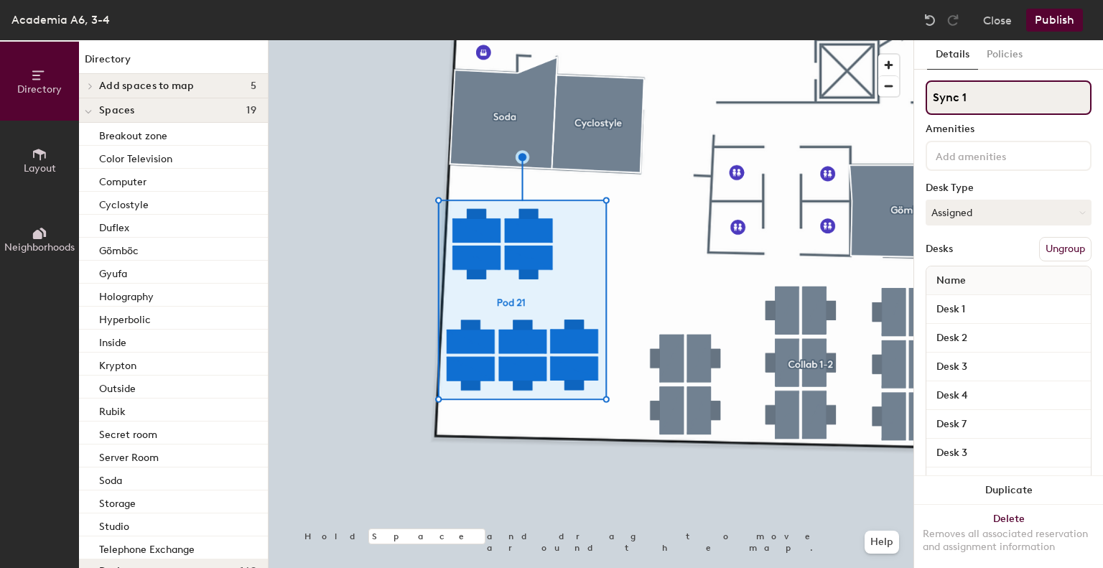
type input "Sync 1"
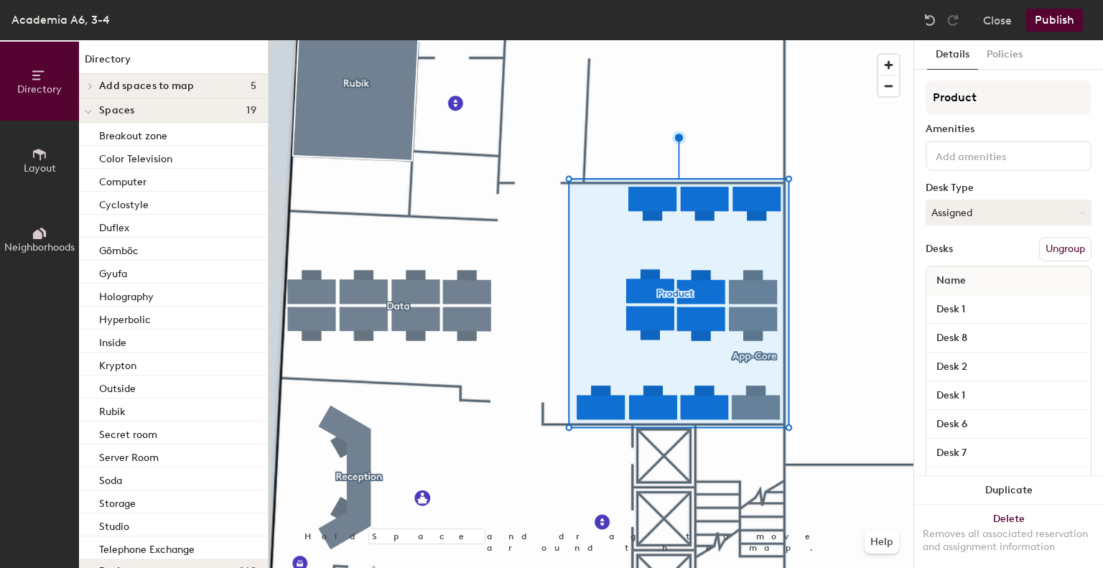
click at [1054, 243] on button "Ungroup" at bounding box center [1065, 249] width 52 height 24
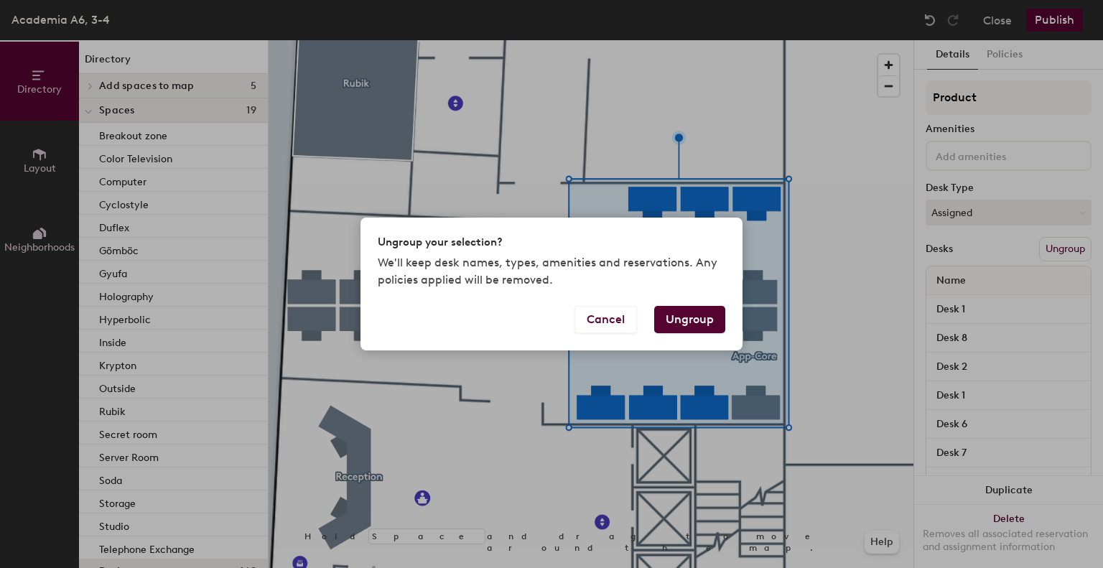
click at [703, 318] on button "Ungroup" at bounding box center [689, 319] width 71 height 27
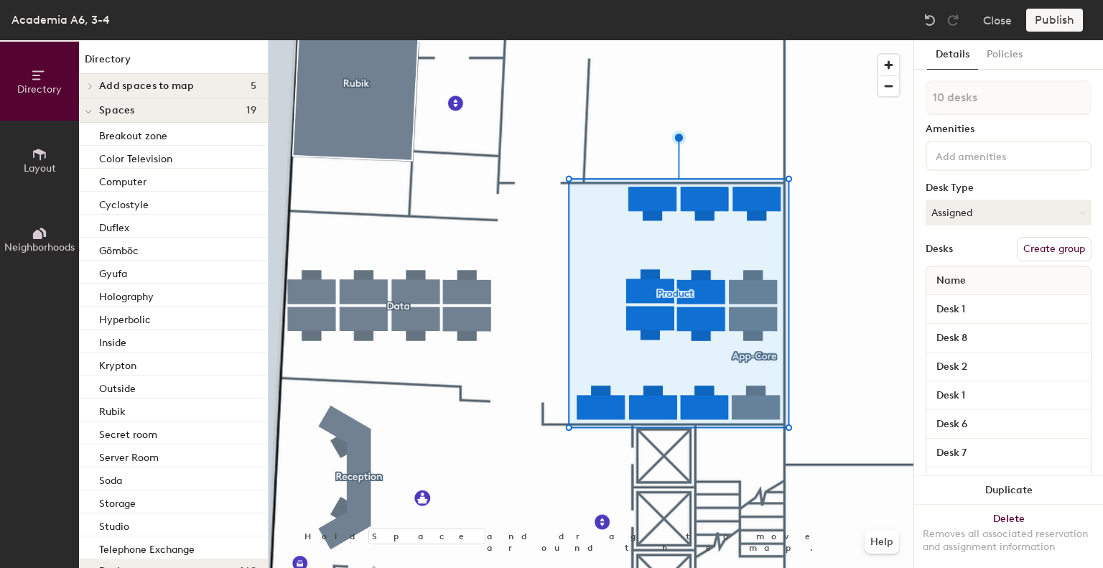
click at [942, 256] on div "Desks Create group" at bounding box center [1008, 249] width 166 height 24
click at [918, 218] on div "Details Policies 10 desks Amenities Desk Type Assigned Desks Create group Name …" at bounding box center [1008, 304] width 189 height 528
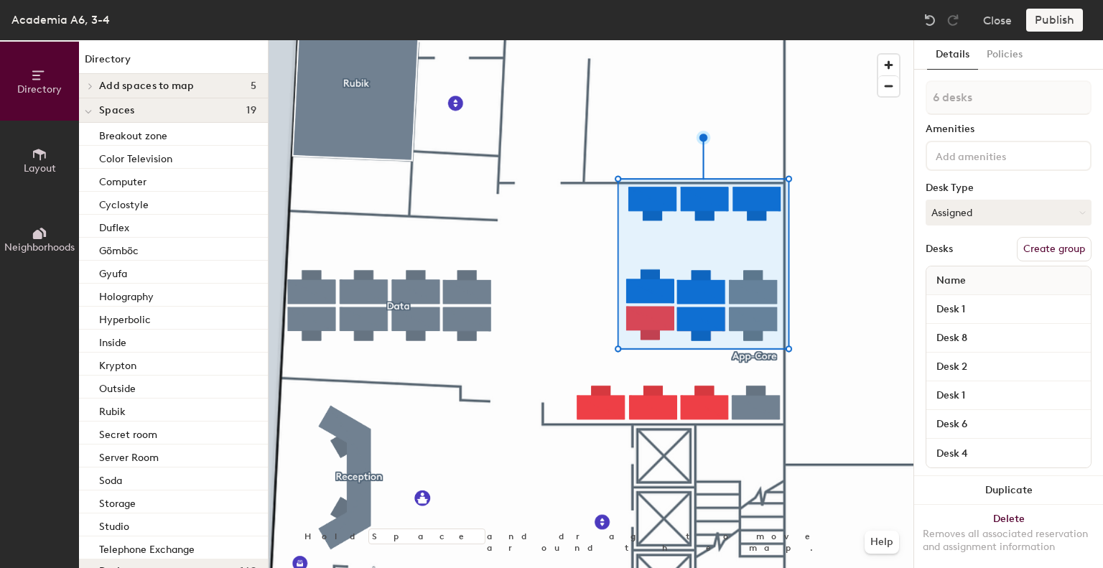
type input "7 desks"
click at [1023, 243] on button "Create group" at bounding box center [1053, 249] width 75 height 24
click at [896, 97] on div "Directory Layout Neighborhoods Directory Add spaces to map 5 [DEMOGRAPHIC_DATA]…" at bounding box center [551, 304] width 1103 height 528
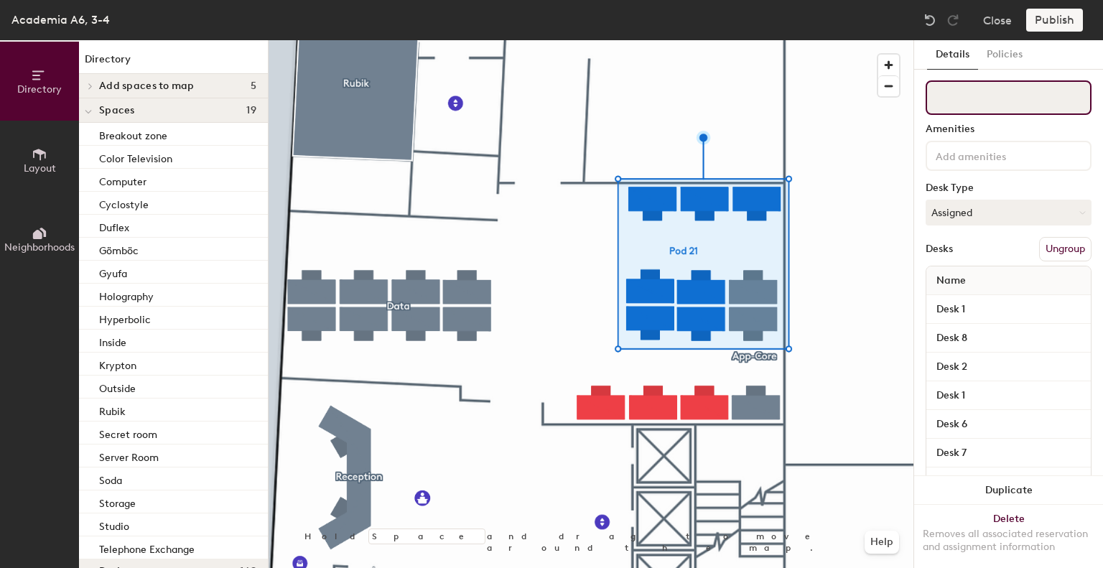
click at [965, 94] on input at bounding box center [1008, 97] width 166 height 34
type input "ProdEng"
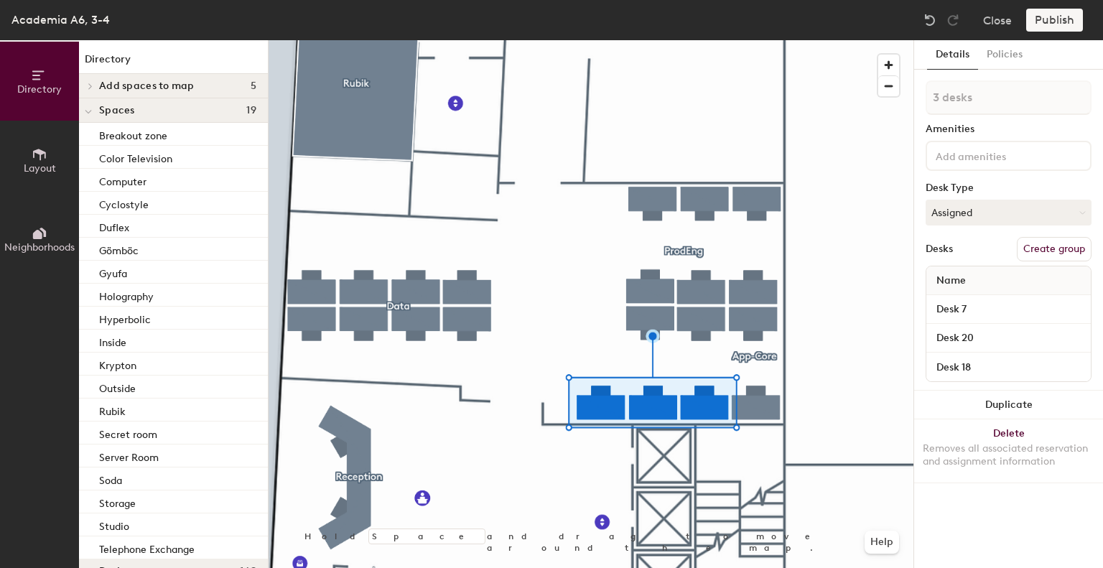
click at [1060, 251] on button "Create group" at bounding box center [1053, 249] width 75 height 24
click at [889, 97] on div "Directory Layout Neighborhoods Directory Add spaces to map 5 [DEMOGRAPHIC_DATA]…" at bounding box center [551, 304] width 1103 height 528
type input "IT"
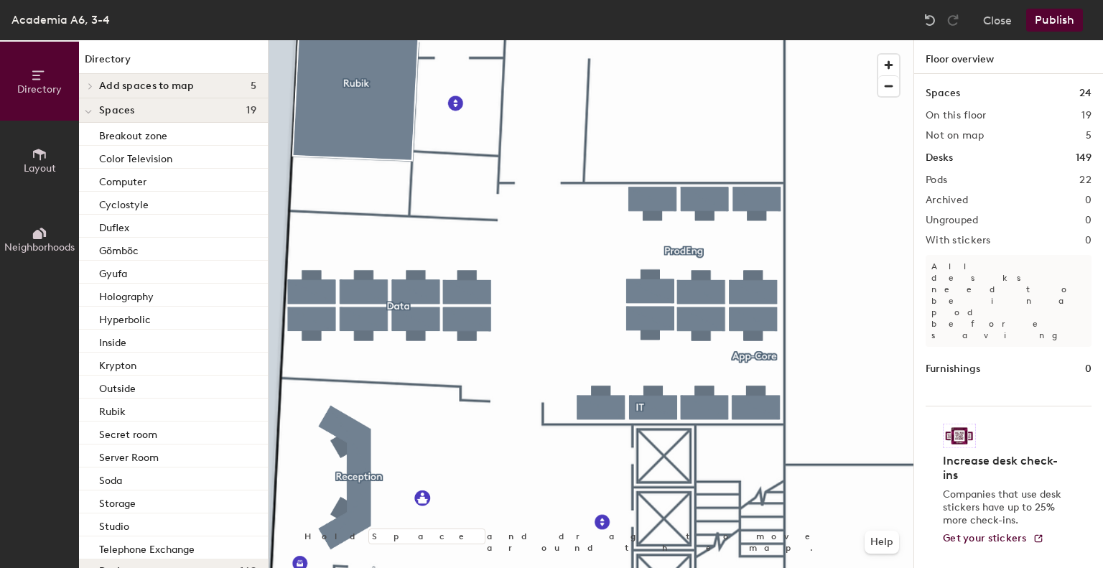
click at [1062, 22] on button "Publish" at bounding box center [1054, 20] width 57 height 23
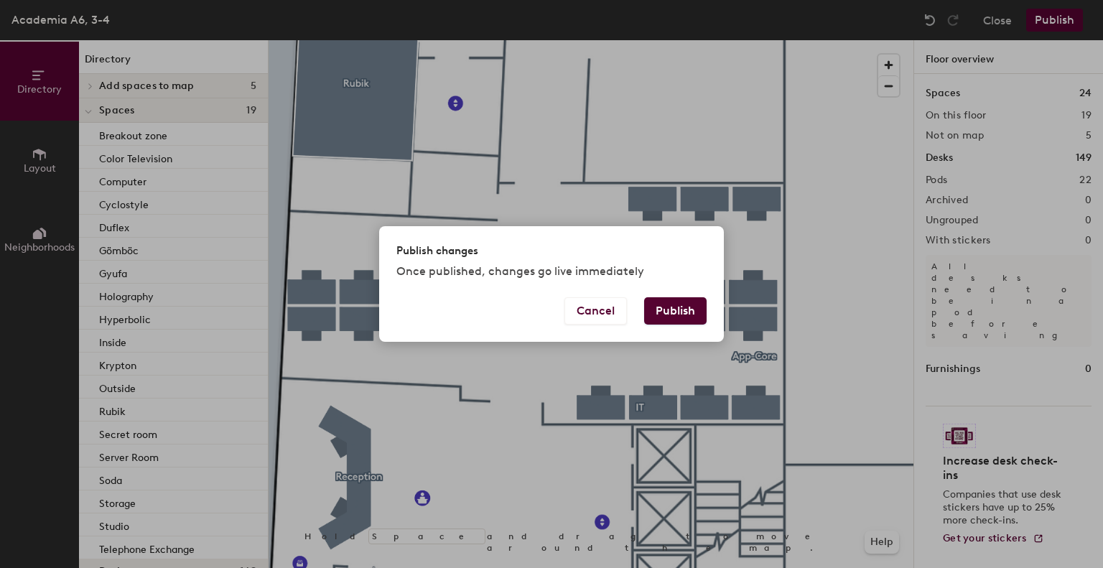
click at [679, 317] on button "Publish" at bounding box center [675, 310] width 62 height 27
